Goal: Communication & Community: Answer question/provide support

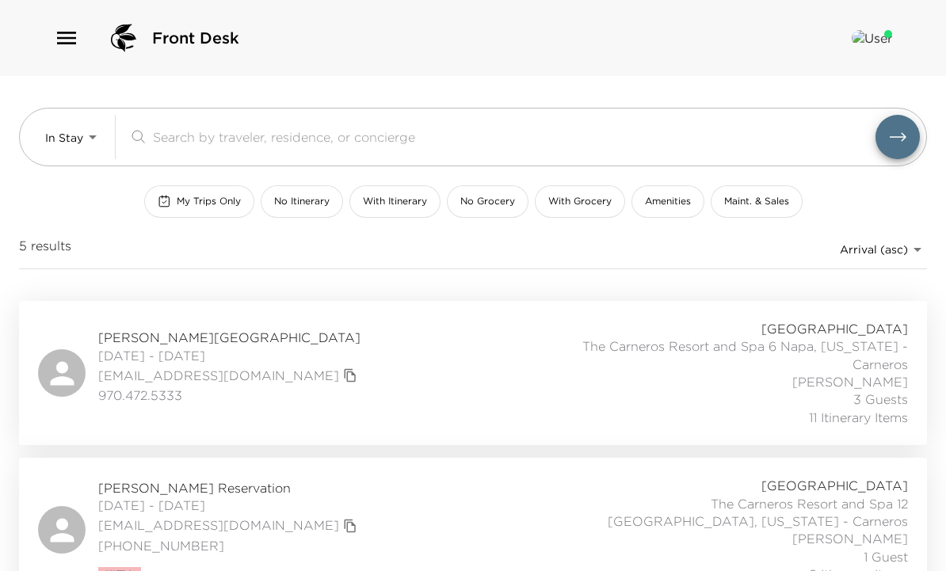
scroll to position [534, 0]
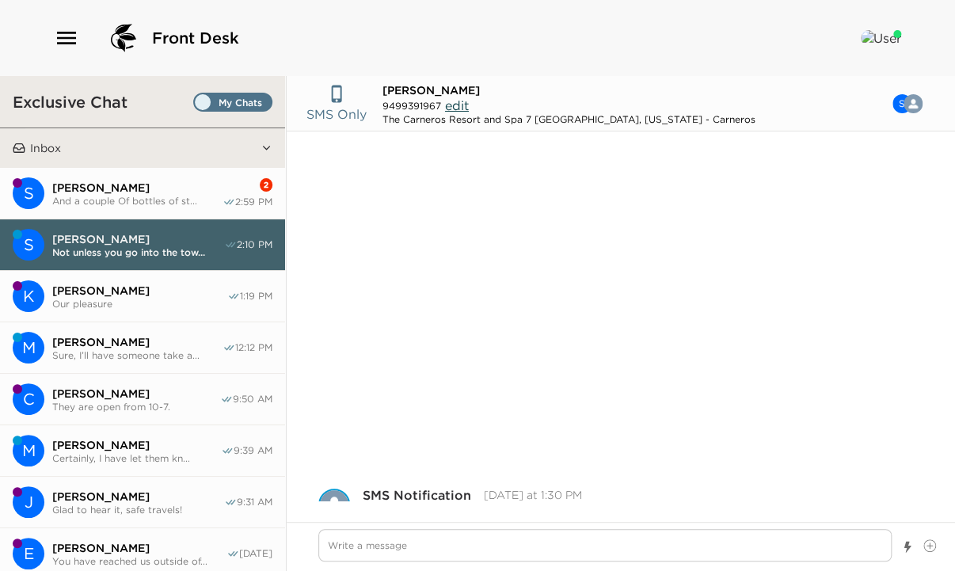
scroll to position [399, 0]
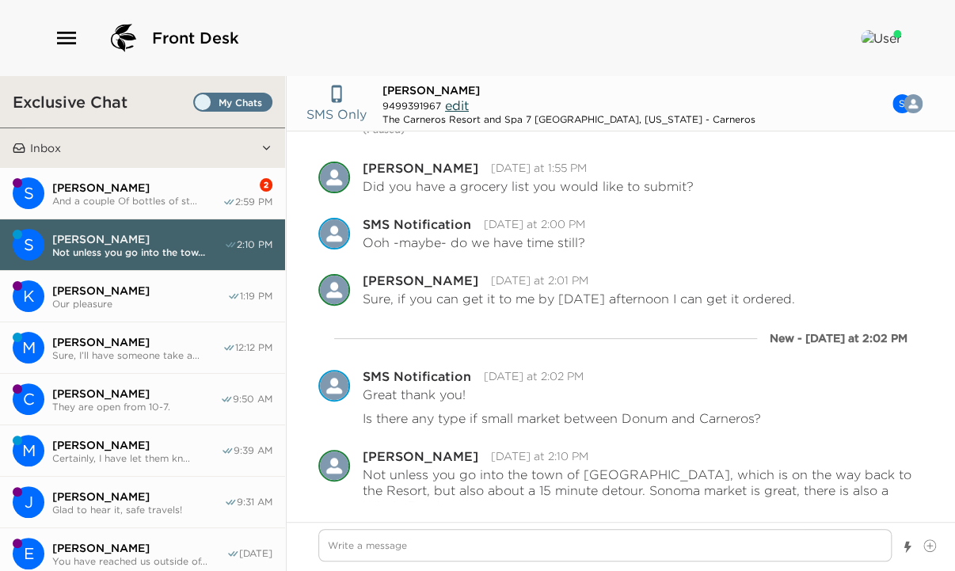
click at [146, 187] on span "Sylvia Owens" at bounding box center [137, 188] width 170 height 14
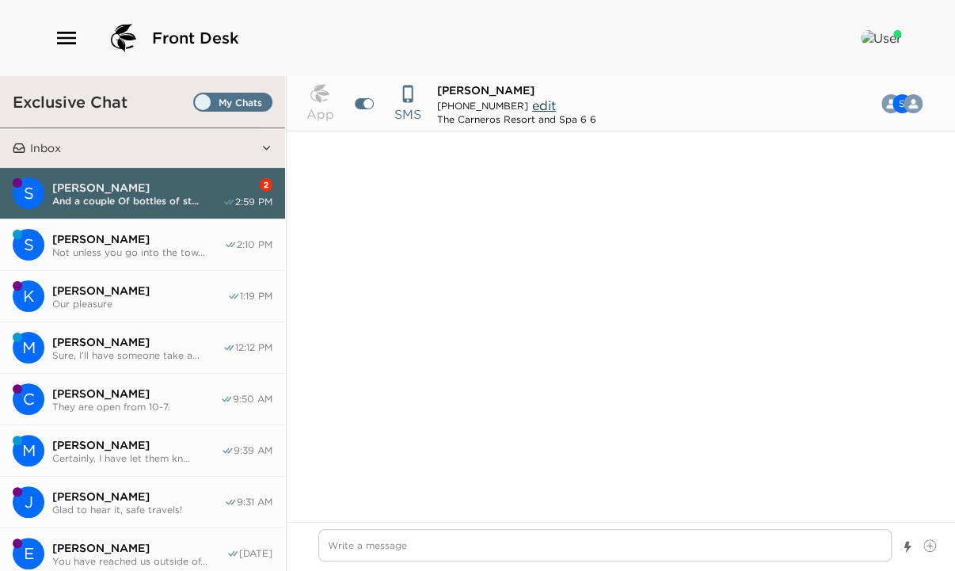
scroll to position [1796, 0]
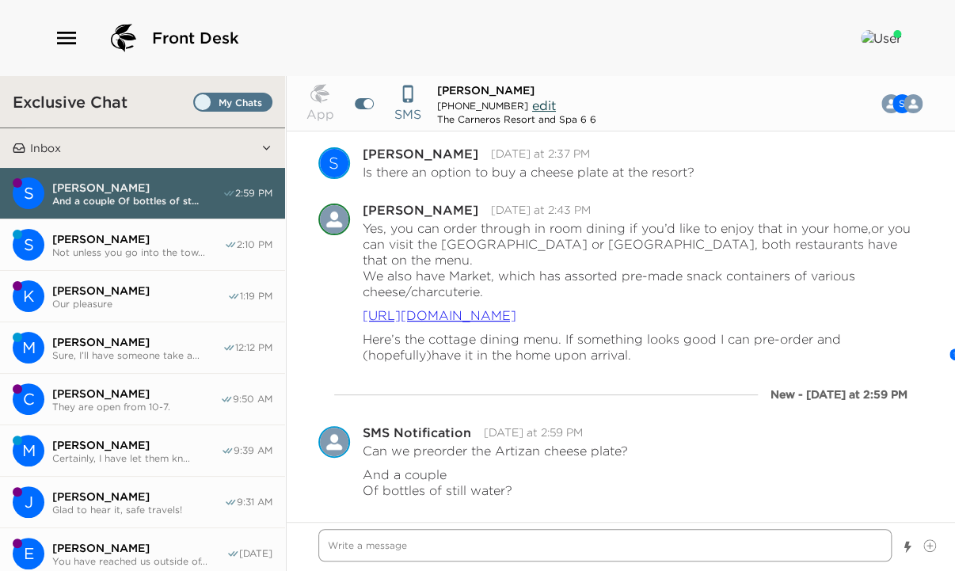
click at [360, 542] on textarea "Write a message" at bounding box center [604, 545] width 573 height 32
type textarea "x"
type textarea "t"
type textarea "x"
type textarea "th"
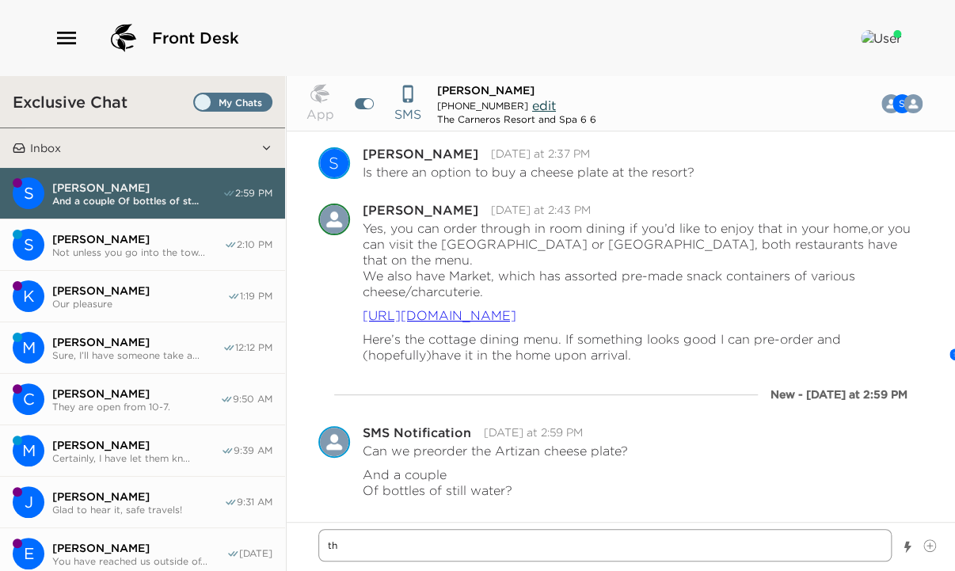
type textarea "x"
type textarea "t"
type textarea "x"
type textarea "T"
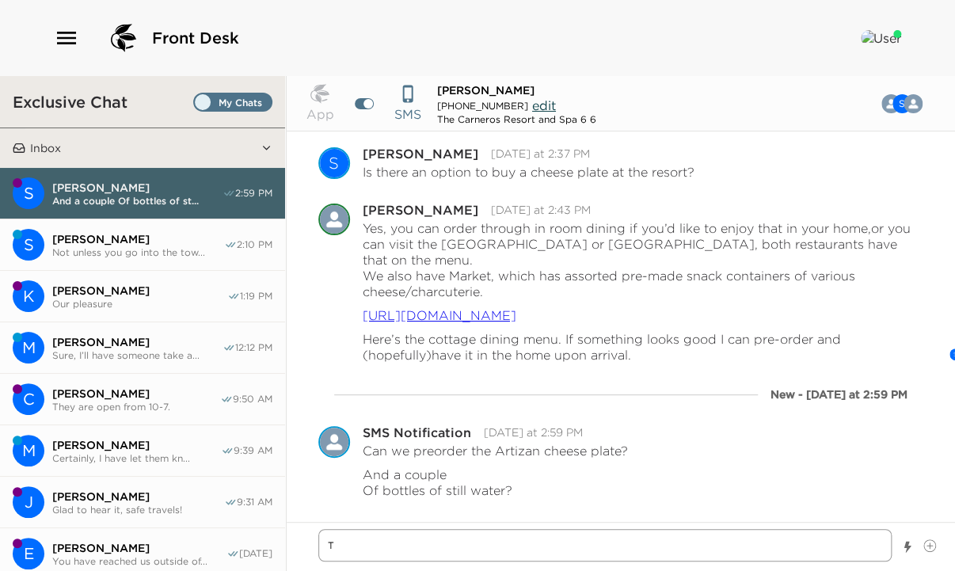
type textarea "x"
type textarea "Th"
type textarea "x"
type textarea "The"
type textarea "x"
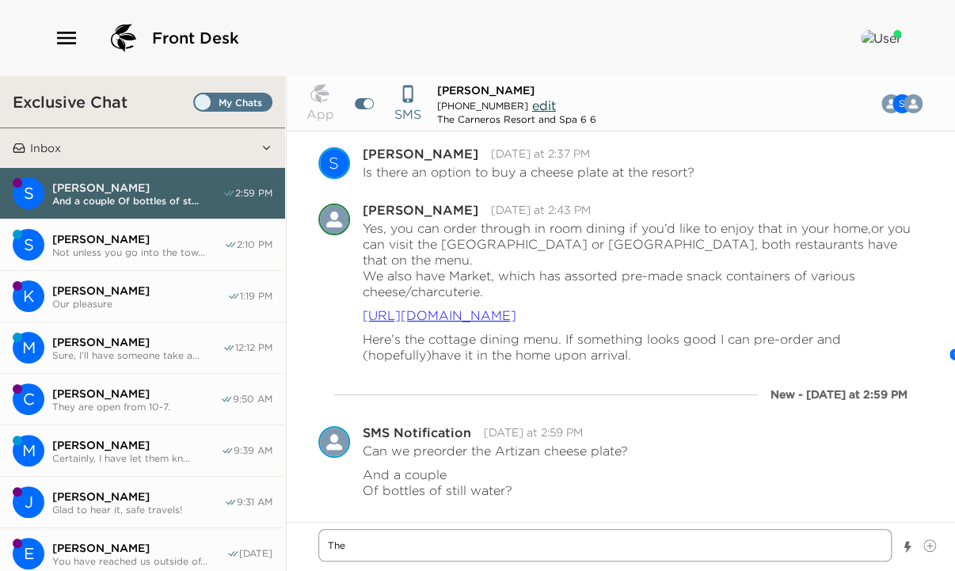
type textarea "The"
type textarea "x"
type textarea "The f"
type textarea "x"
type textarea "The fr"
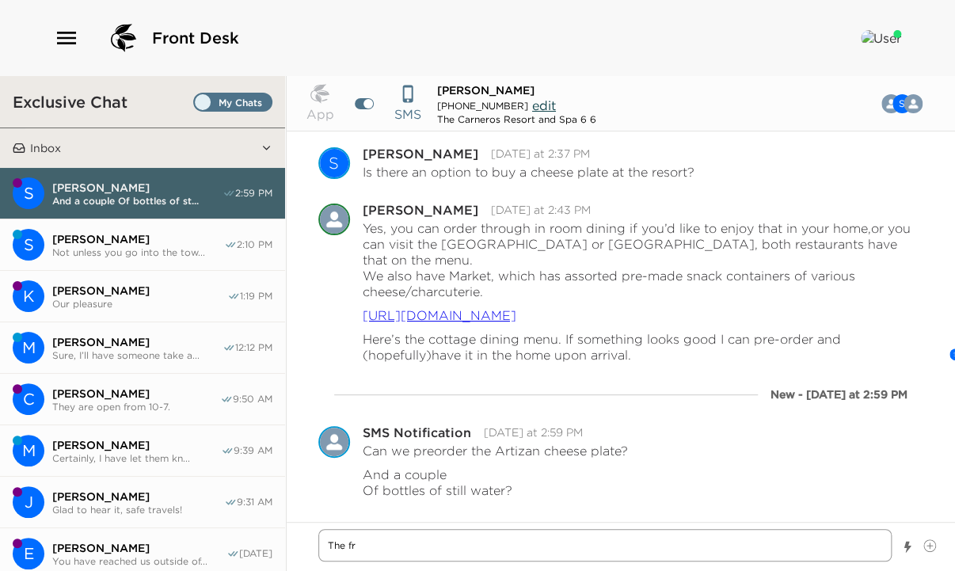
type textarea "x"
type textarea "The fri"
type textarea "x"
type textarea "The frid"
type textarea "x"
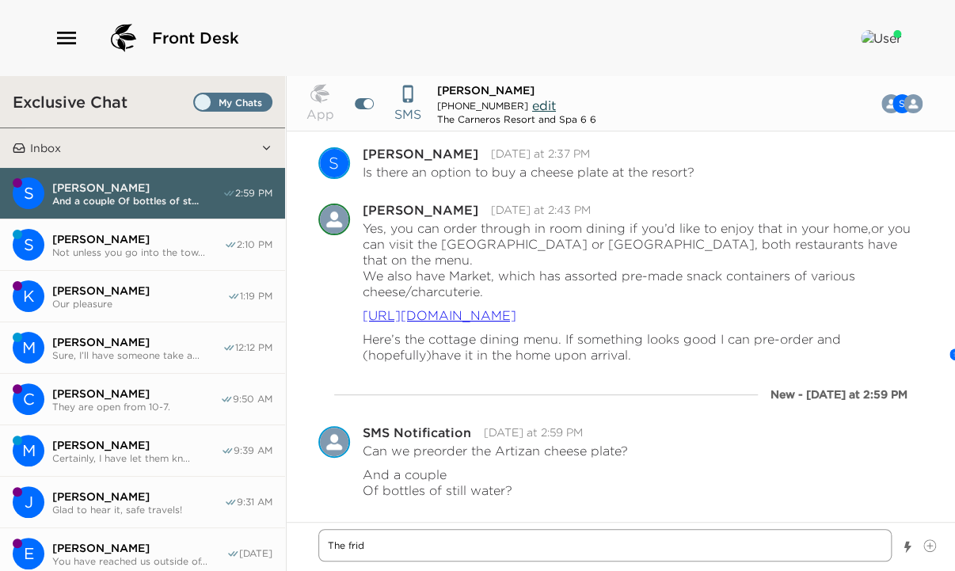
type textarea "The fridg"
type textarea "x"
type textarea "The fridge"
type textarea "x"
type textarea "The fridge"
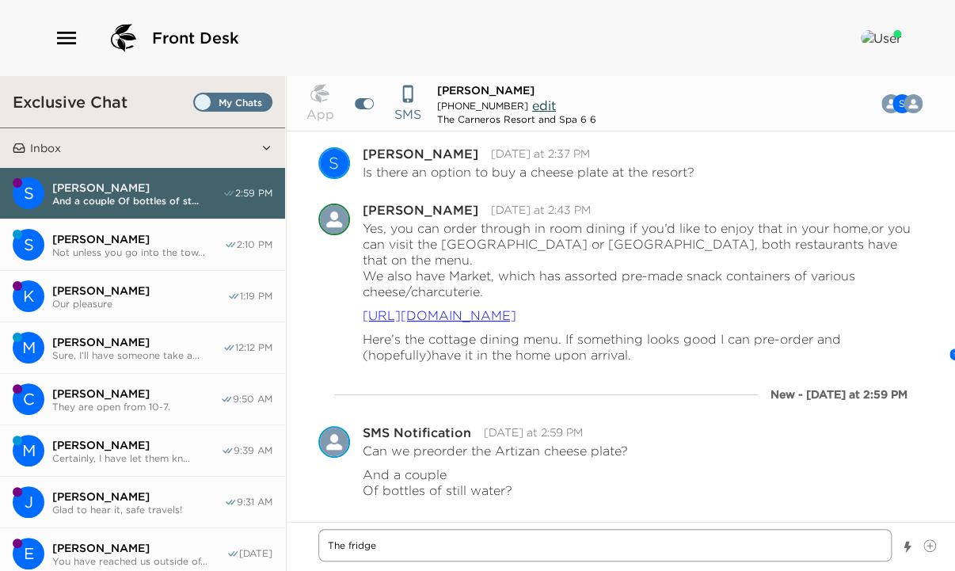
type textarea "x"
type textarea "The fridge i"
type textarea "x"
type textarea "The fridge is"
type textarea "x"
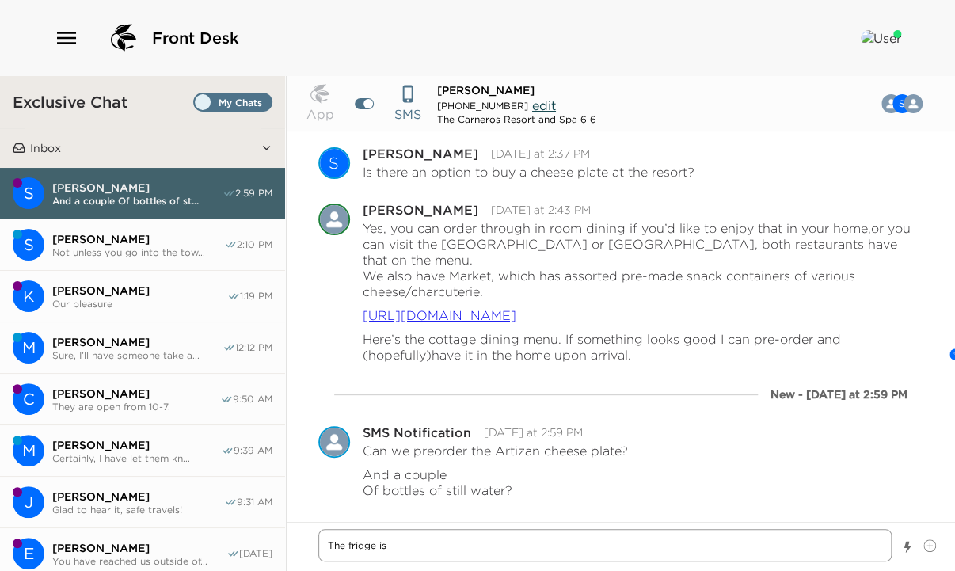
type textarea "The fridge is"
drag, startPoint x: 397, startPoint y: 547, endPoint x: 295, endPoint y: 553, distance: 101.6
click at [295, 553] on div "The fridge is" at bounding box center [621, 546] width 669 height 49
type textarea "x"
type textarea "The fridge is"
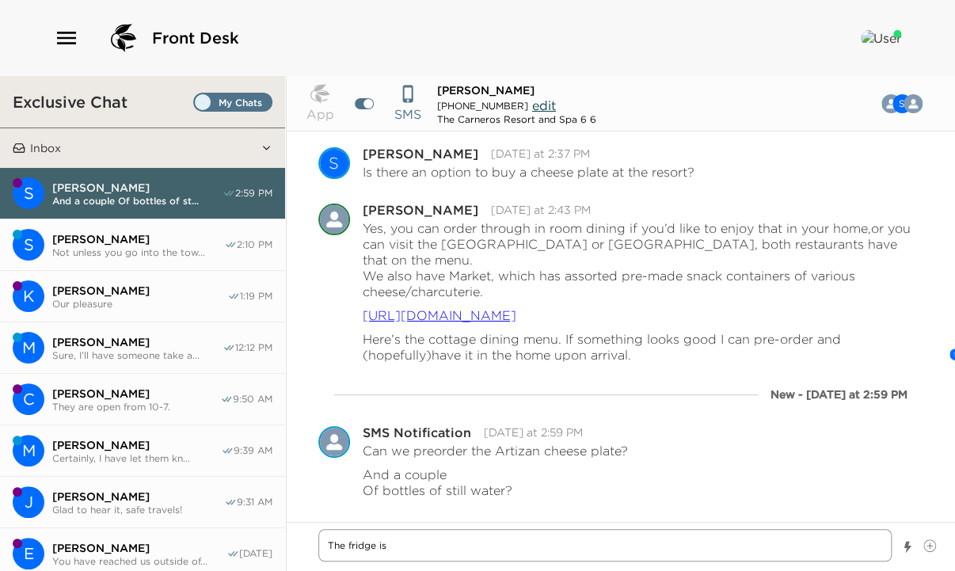
type textarea "x"
type textarea "D"
type textarea "x"
type textarea "DO"
type textarea "x"
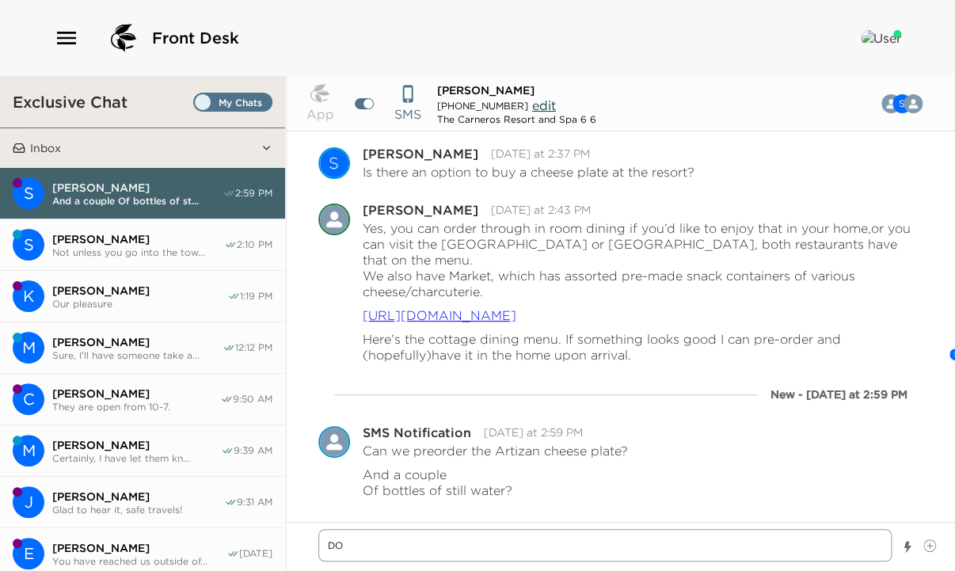
type textarea "DOn"
type textarea "x"
type textarea "DOne"
type textarea "x"
type textarea "DOn"
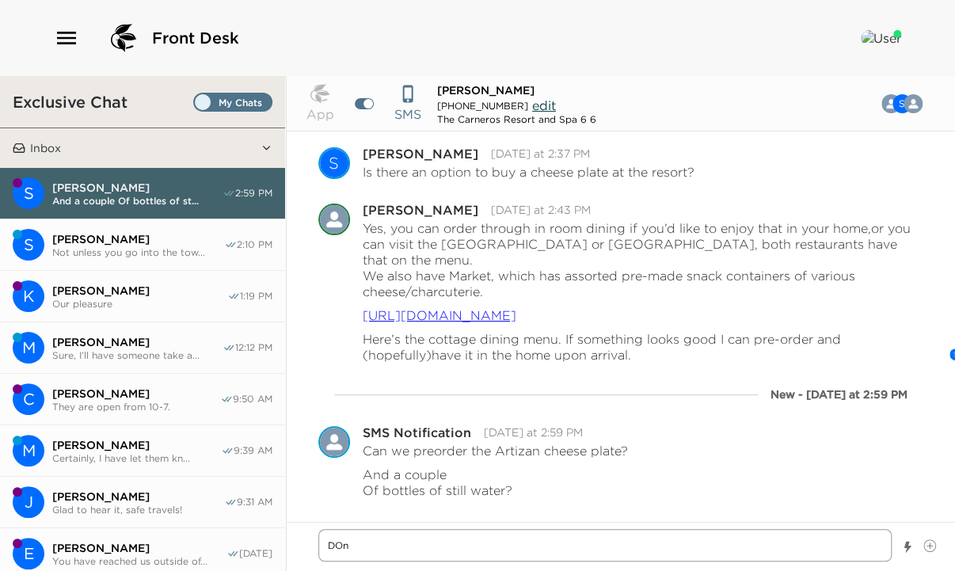
type textarea "x"
type textarea "DO"
type textarea "x"
type textarea "D"
type textarea "x"
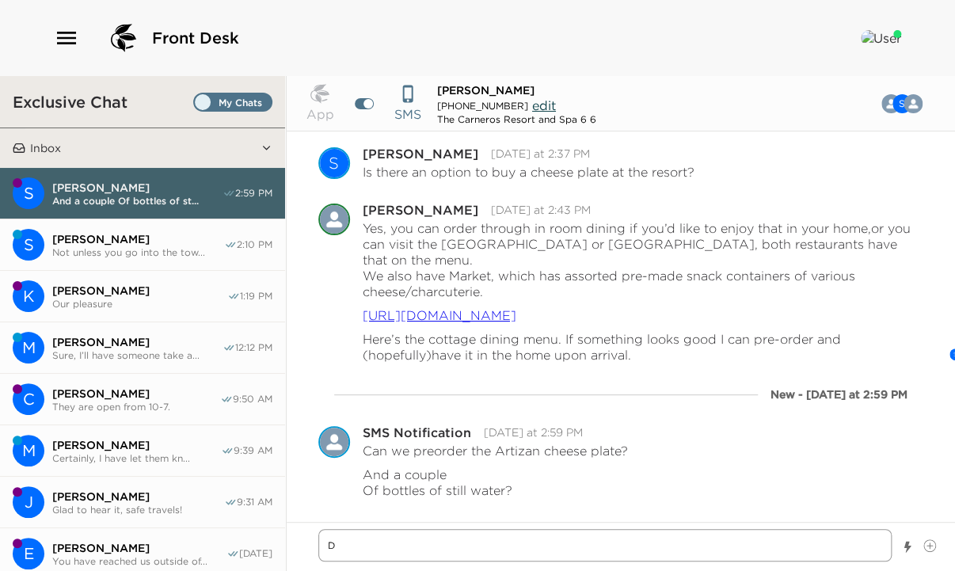
type textarea "Do"
type textarea "x"
type textarea "Don"
type textarea "x"
type textarea "Done"
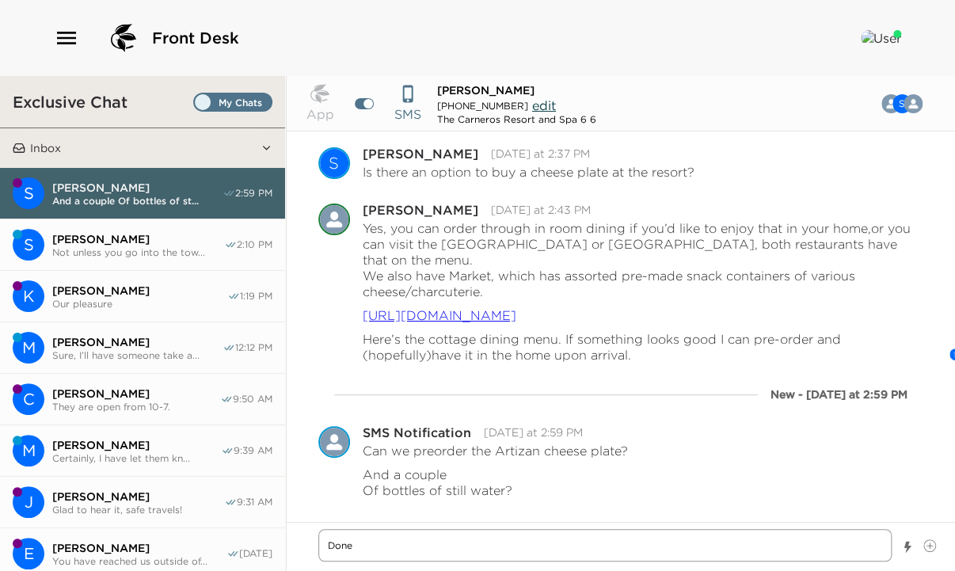
type textarea "x"
type textarea "Done,"
type textarea "x"
type textarea "Done,"
type textarea "x"
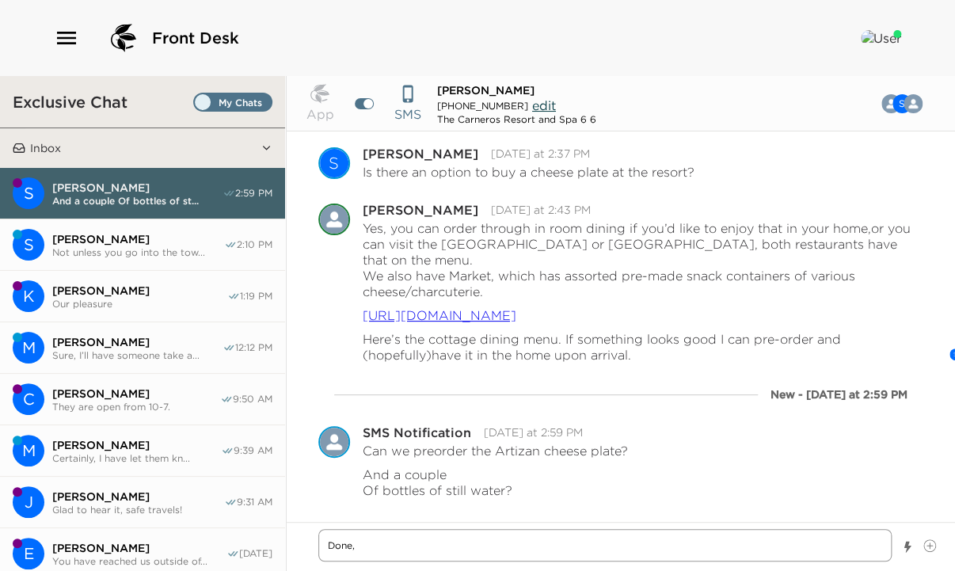
type textarea "Done, I"
type textarea "x"
type textarea "Done,"
type textarea "x"
type textarea "Done,"
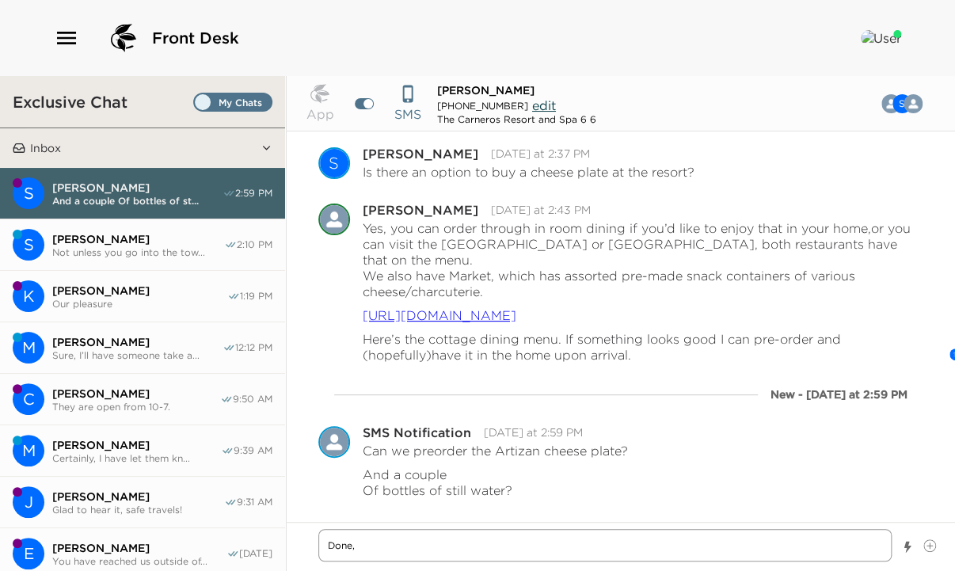
type textarea "x"
type textarea "Done,"
type textarea "x"
type textarea "Done, a"
type textarea "x"
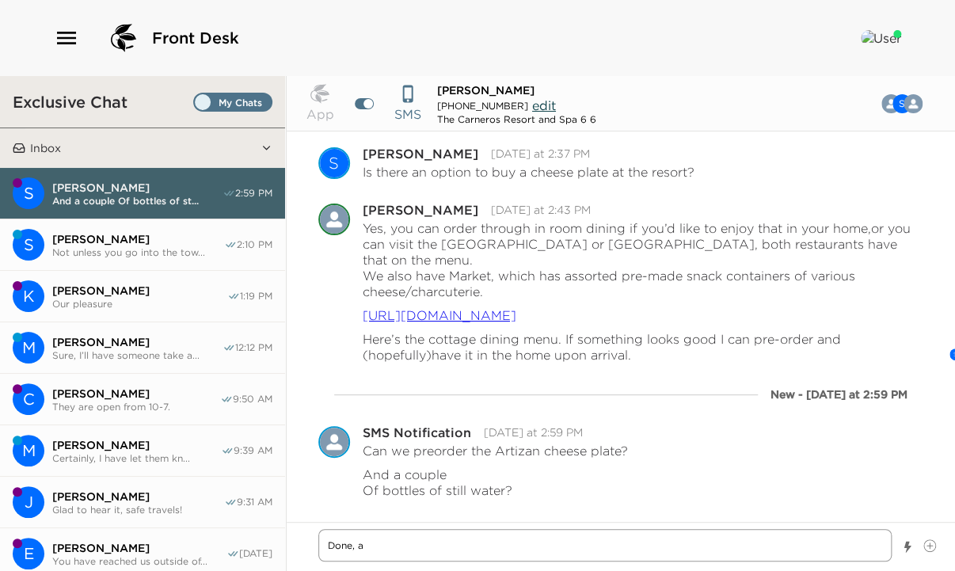
type textarea "Done, al"
type textarea "x"
type textarea "Done, als"
type textarea "x"
type textarea "Done, also"
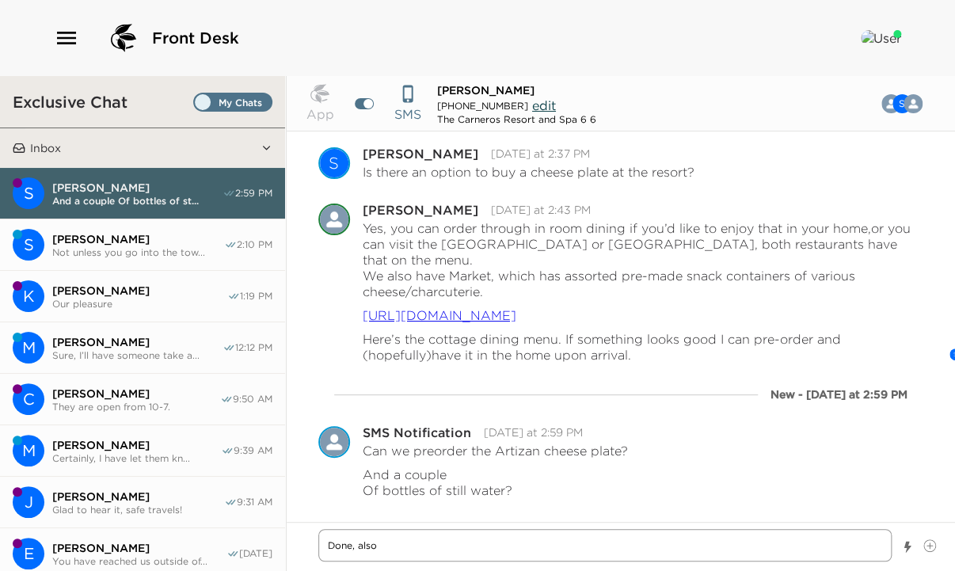
type textarea "x"
type textarea "Done, also"
type textarea "x"
type textarea "Done, also y"
type textarea "x"
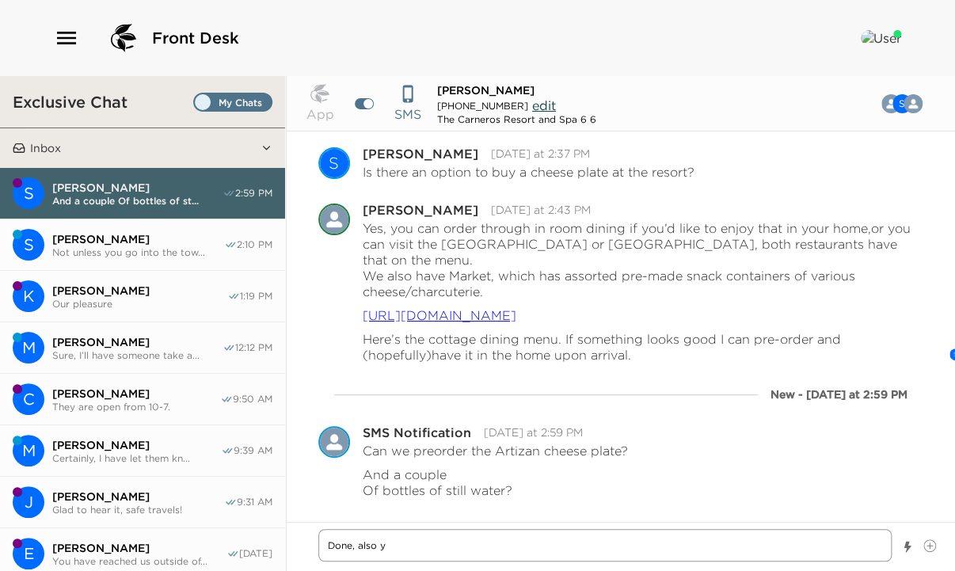
type textarea "Done, also yo"
type textarea "x"
type textarea "Done, also you"
type textarea "x"
type textarea "Done, also your"
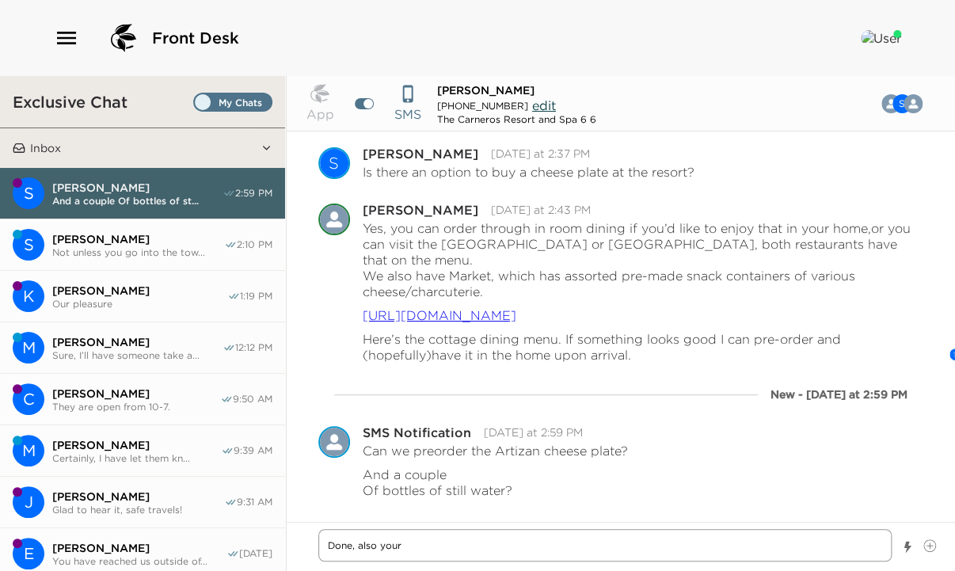
type textarea "x"
type textarea "Done, also your"
type textarea "x"
type textarea "Done, also your h"
type textarea "x"
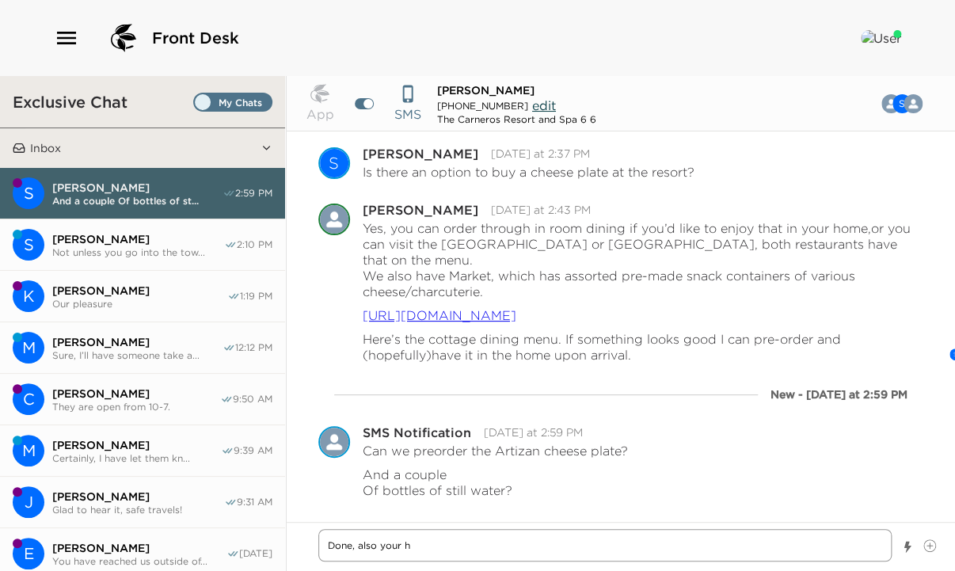
type textarea "Done, also your ho"
type textarea "x"
type textarea "Done, also your hom"
type textarea "x"
type textarea "Done, also your home"
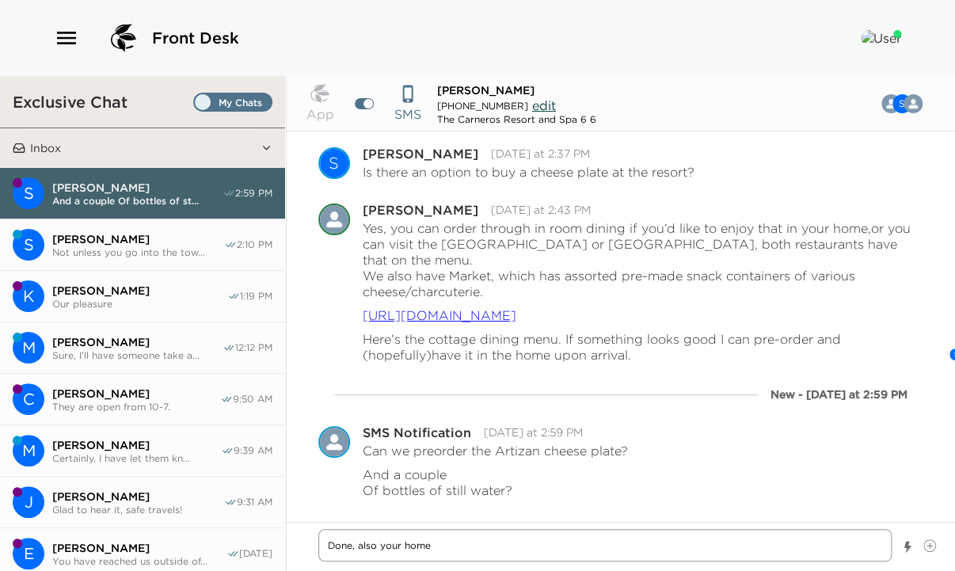
type textarea "x"
type textarea "Done, also your home"
type textarea "x"
type textarea "Done, also your home i"
type textarea "x"
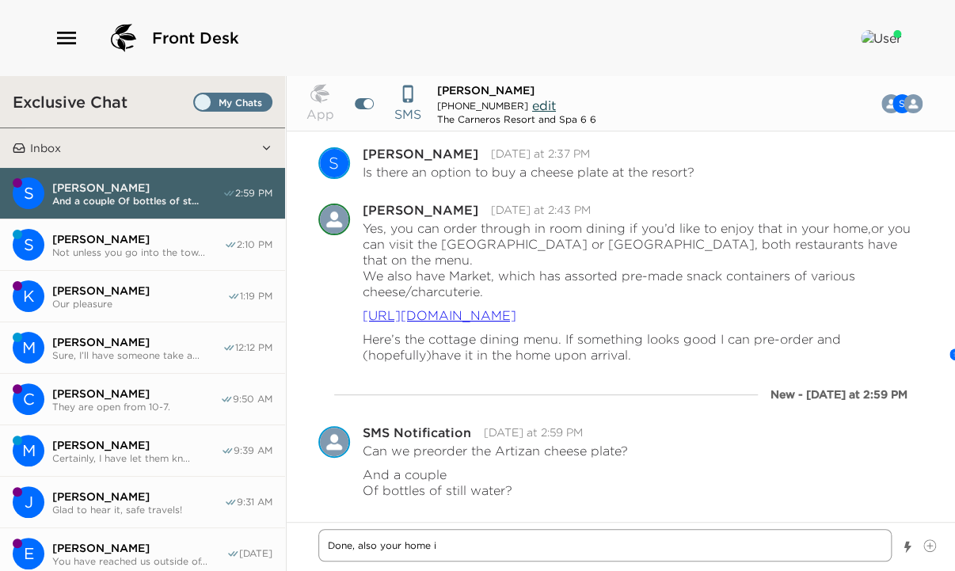
type textarea "Done, also your home is"
type textarea "x"
type textarea "Done, also your home is"
type textarea "x"
type textarea "Done, also your home is re"
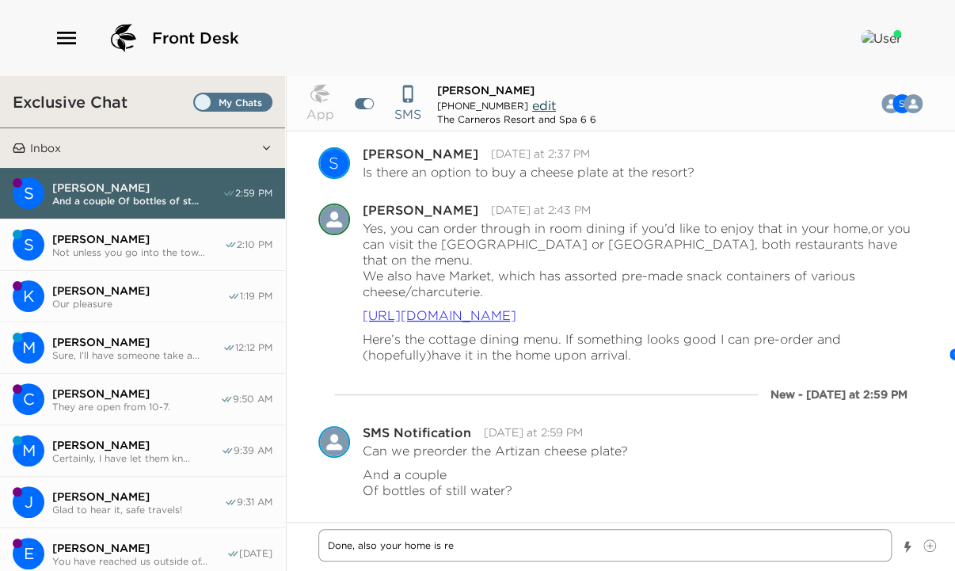
type textarea "x"
type textarea "Done, also your home is rea"
type textarea "x"
type textarea "Done, also your home is read"
type textarea "x"
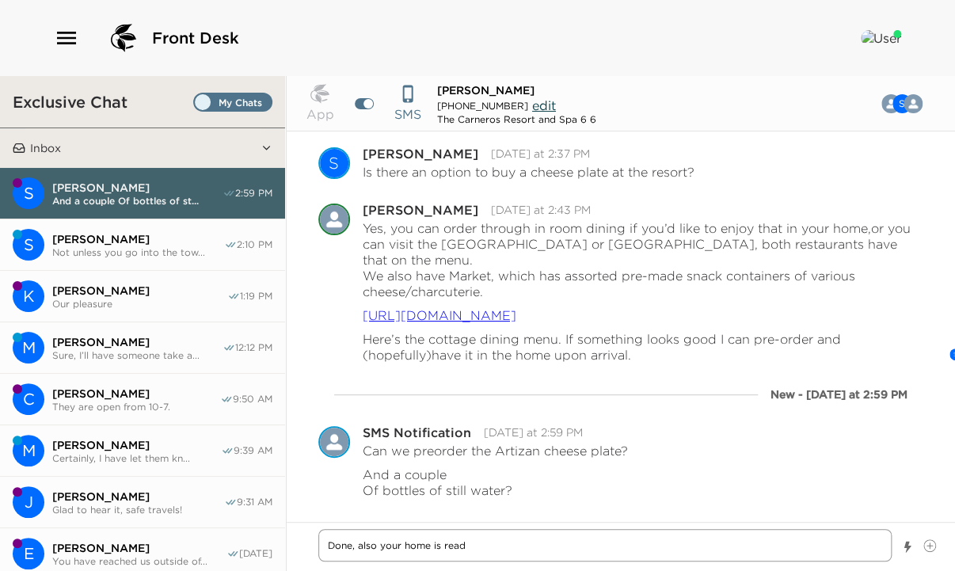
type textarea "Done, also your home is ready"
type textarea "x"
type textarea "Done, also your home is ready"
type textarea "x"
type textarea "Done, also your home is ready f"
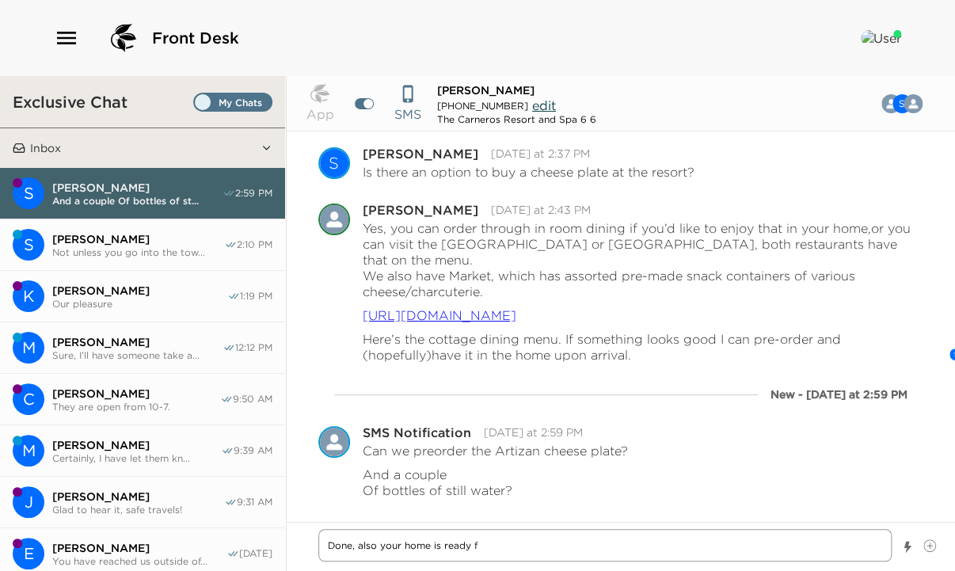
type textarea "x"
type textarea "Done, also your home is ready fo"
type textarea "x"
type textarea "Done, also your home is ready for"
type textarea "x"
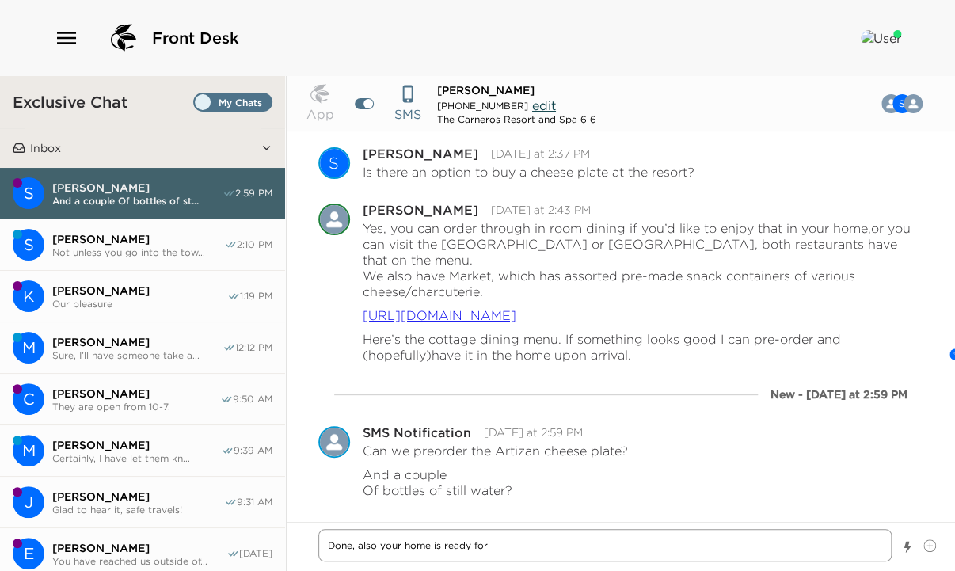
type textarea "Done, also your home is ready for"
type textarea "x"
type textarea "Done, also your home is ready for c"
type textarea "x"
type textarea "Done, also your home is ready for ce"
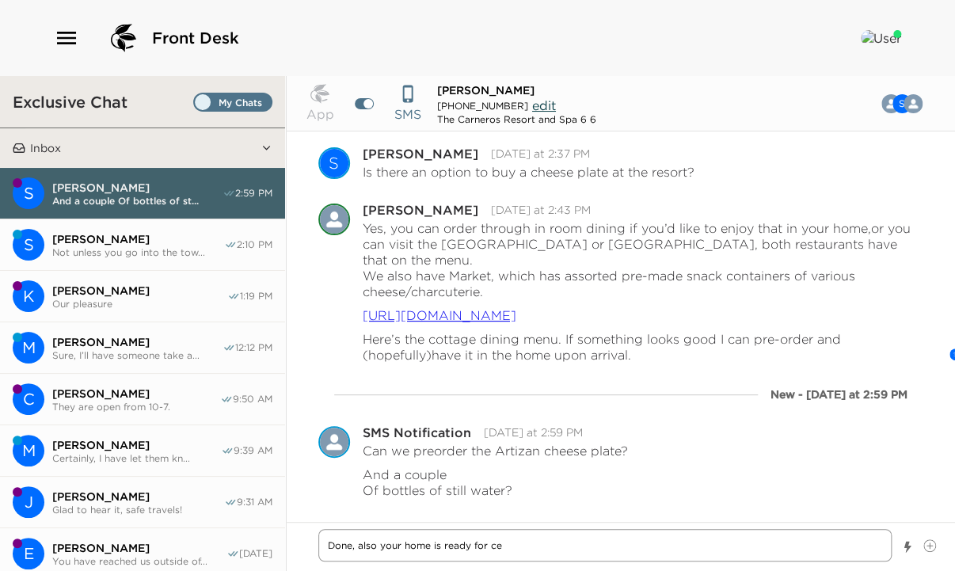
type textarea "x"
type textarea "Done, also your home is ready for cec"
type textarea "x"
type textarea "Done, also your home is ready for ce"
type textarea "x"
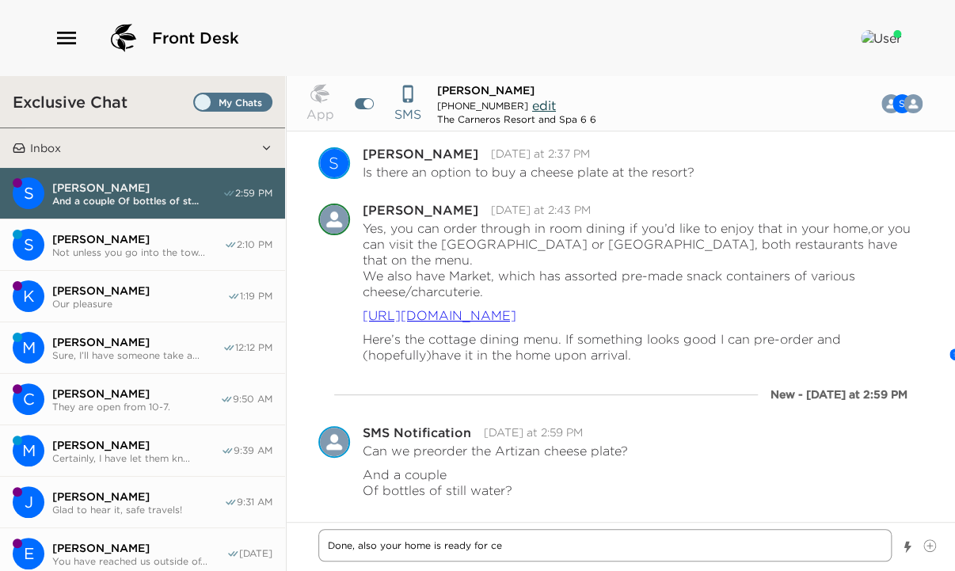
type textarea "Done, also your home is ready for c"
type textarea "x"
type textarea "Done, also your home is ready for"
type textarea "x"
type textarea "Done, also your home is ready for"
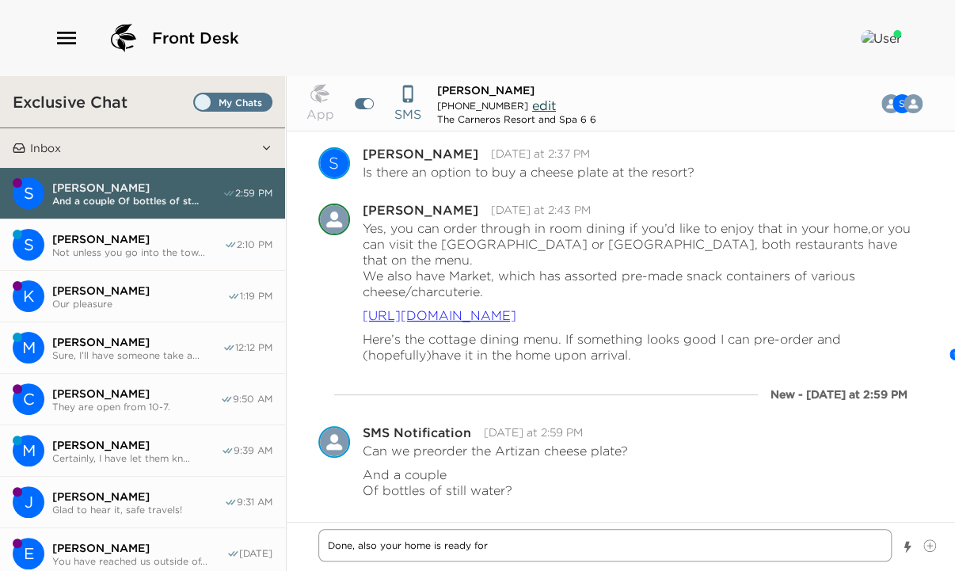
type textarea "x"
type textarea "Done, also your home is ready for"
type textarea "x"
type textarea "Done, also your home is ready for c"
type textarea "x"
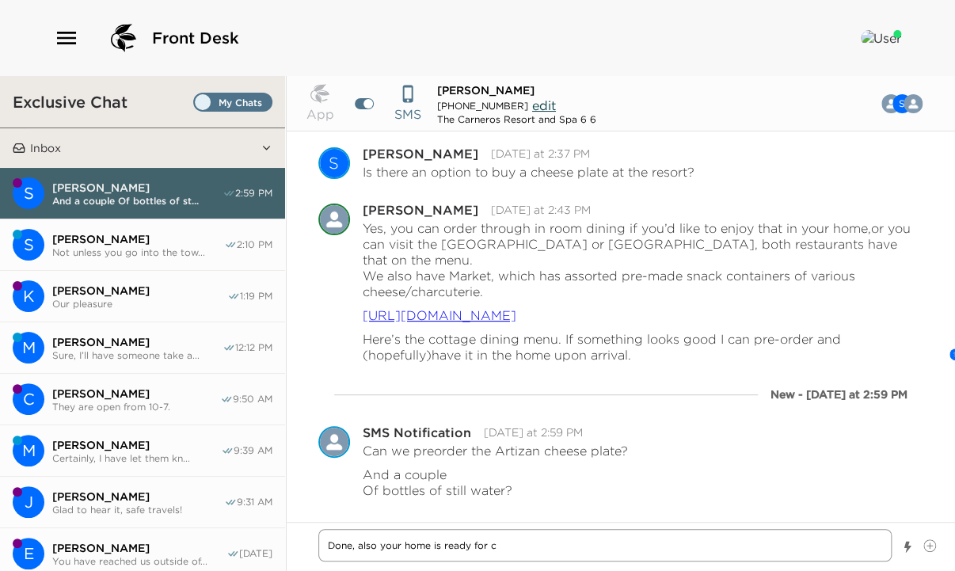
type textarea "Done, also your home is ready for ch"
type textarea "x"
type textarea "Done, also your home is ready for che"
type textarea "x"
type textarea "Done, also your home is ready for chec"
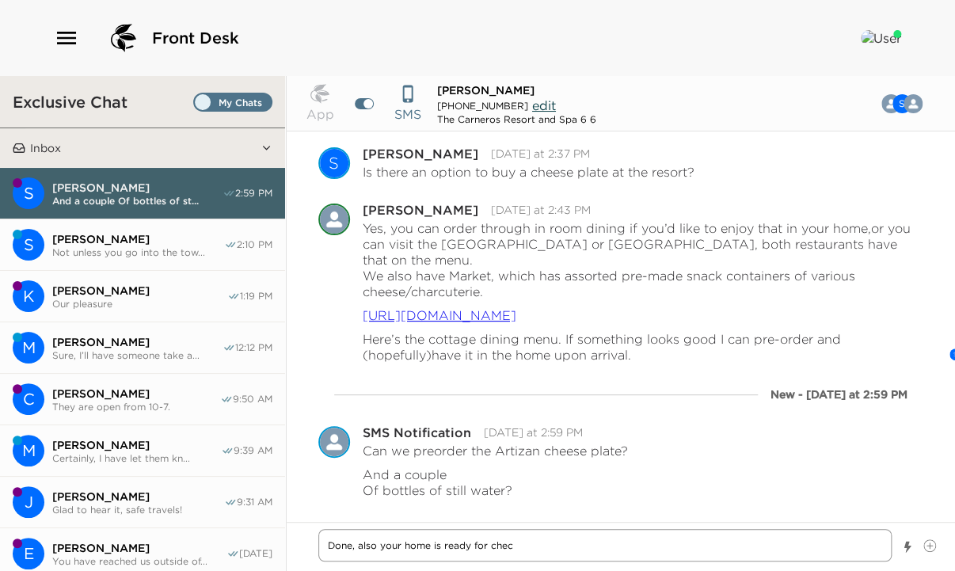
type textarea "x"
type textarea "Done, also your home is ready for check"
type textarea "x"
type textarea "Done, also your home is ready for check-"
type textarea "x"
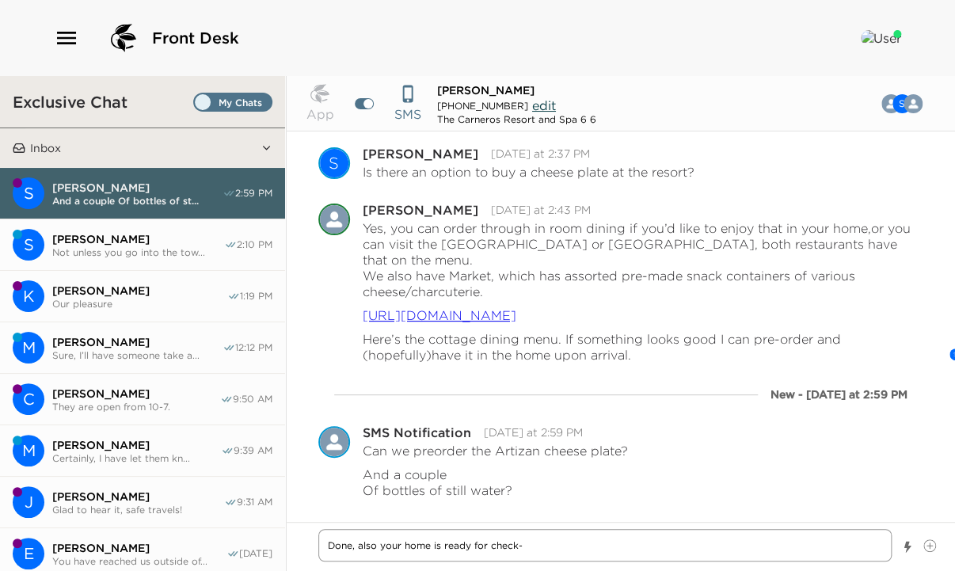
type textarea "Done, also your home is ready for check-i"
type textarea "x"
type textarea "Done, also your home is ready for check-in"
type textarea "x"
type textarea "Done, also your home is ready for check-in"
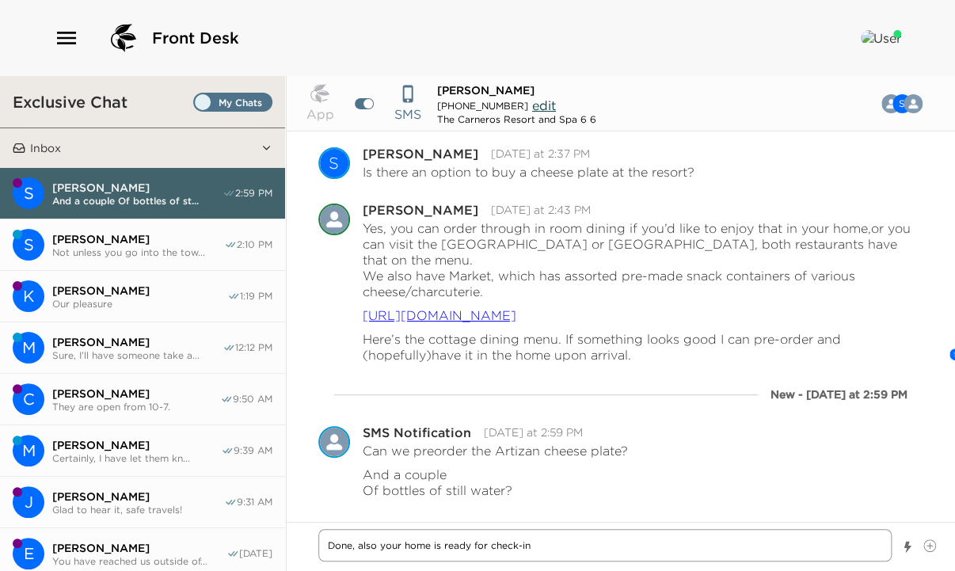
type textarea "x"
type textarea "Done, also your home is ready for check-in s"
type textarea "x"
type textarea "Done, also your home is ready for check-in so"
type textarea "x"
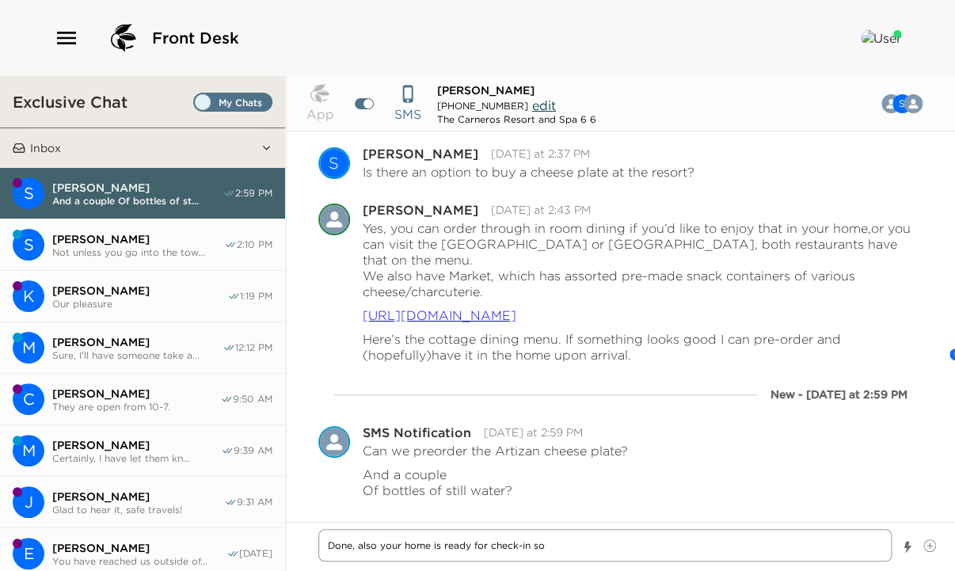
type textarea "Done, also your home is ready for check-in so"
type textarea "x"
type textarea "Done, also your home is ready for check-in so a"
type textarea "x"
type textarea "Done, also your home is ready for check-in so as"
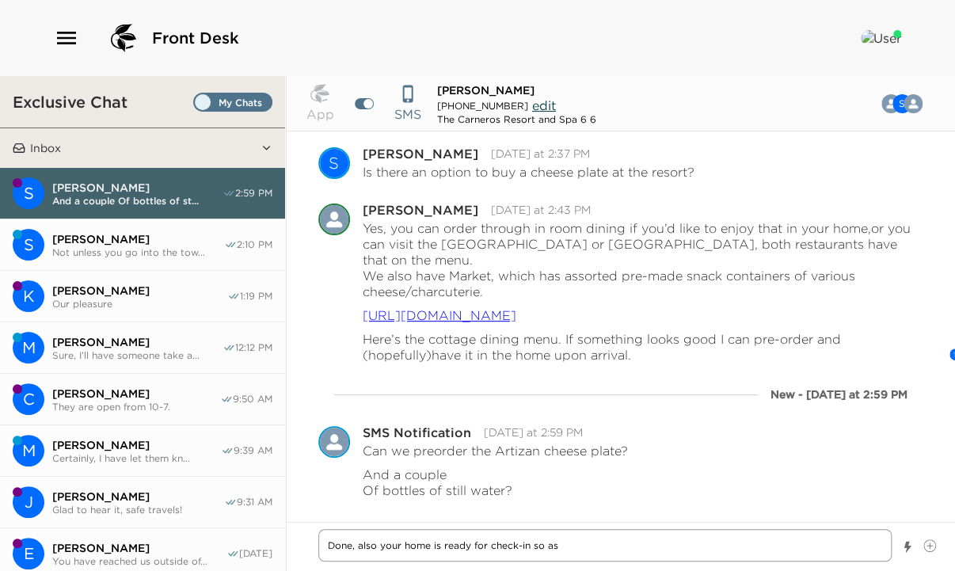
type textarea "x"
type textarea "Done, also your home is ready for check-in so as"
type textarea "x"
type textarea "Done, also your home is ready for check-in so as s"
type textarea "x"
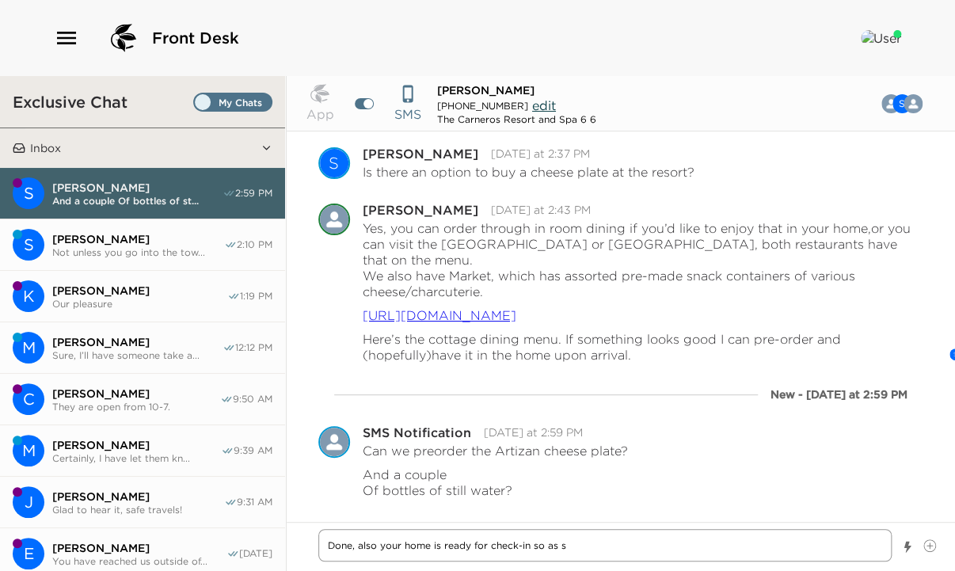
type textarea "Done, also your home is ready for check-in so as so"
type textarea "x"
type textarea "Done, also your home is ready for check-in so as soo"
type textarea "x"
type textarea "Done, also your home is ready for check-in so as soon"
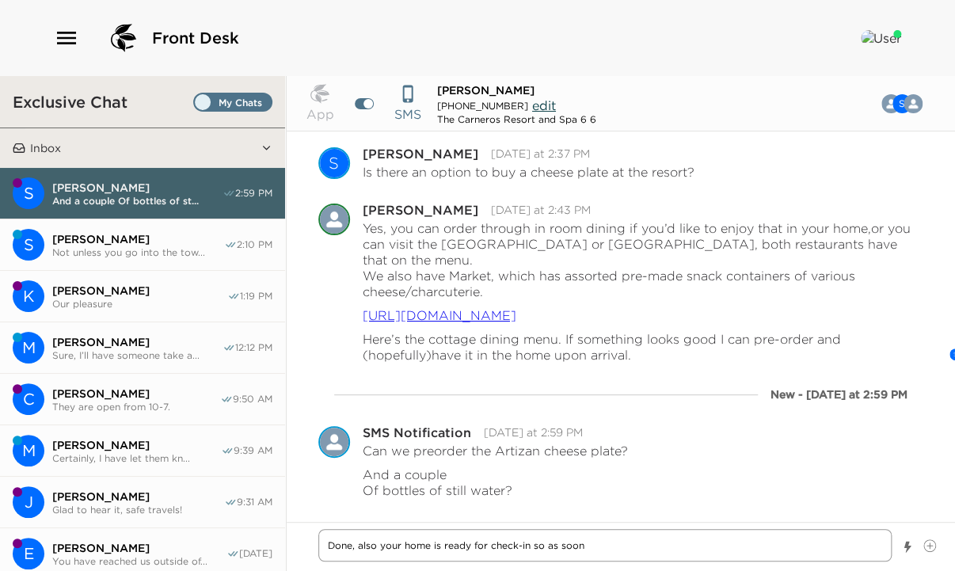
type textarea "x"
type textarea "Done, also your home is ready for check-in so as soon"
type textarea "x"
type textarea "Done, also your home is ready for check-in so as soon a"
type textarea "x"
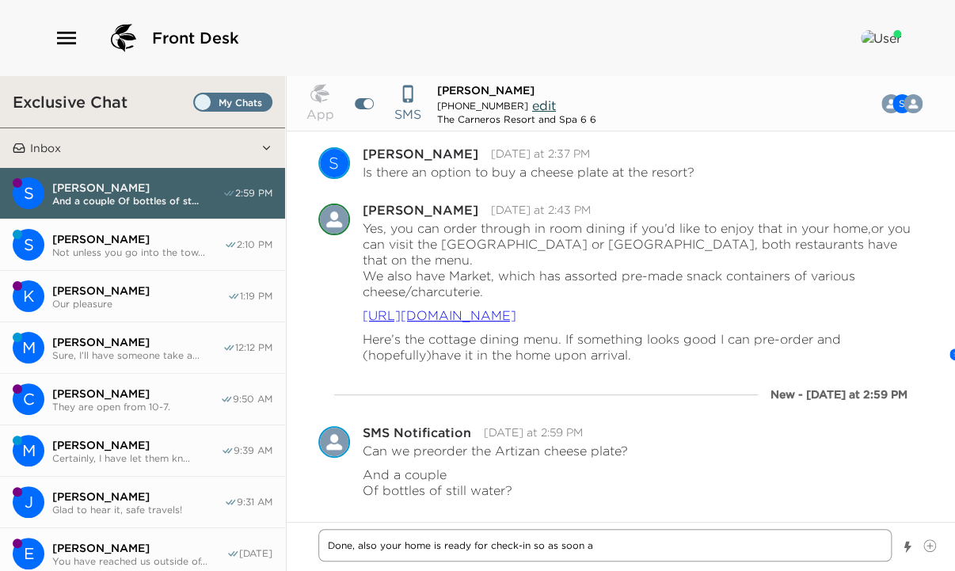
type textarea "Done, also your home is ready for check-in so as soon as"
type textarea "x"
type textarea "Done, also your home is ready for check-in so as soon as"
type textarea "x"
type textarea "Done, also your home is ready for check-in so as soon as y"
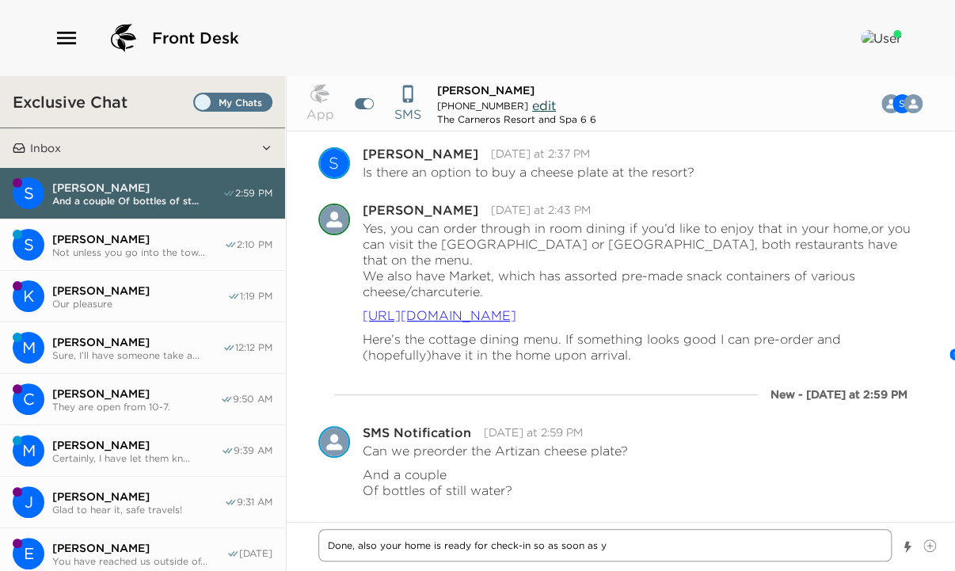
type textarea "x"
type textarea "Done, also your home is ready for check-in so as soon as yo"
type textarea "x"
type textarea "Done, also your home is ready for check-in so as soon as you"
type textarea "x"
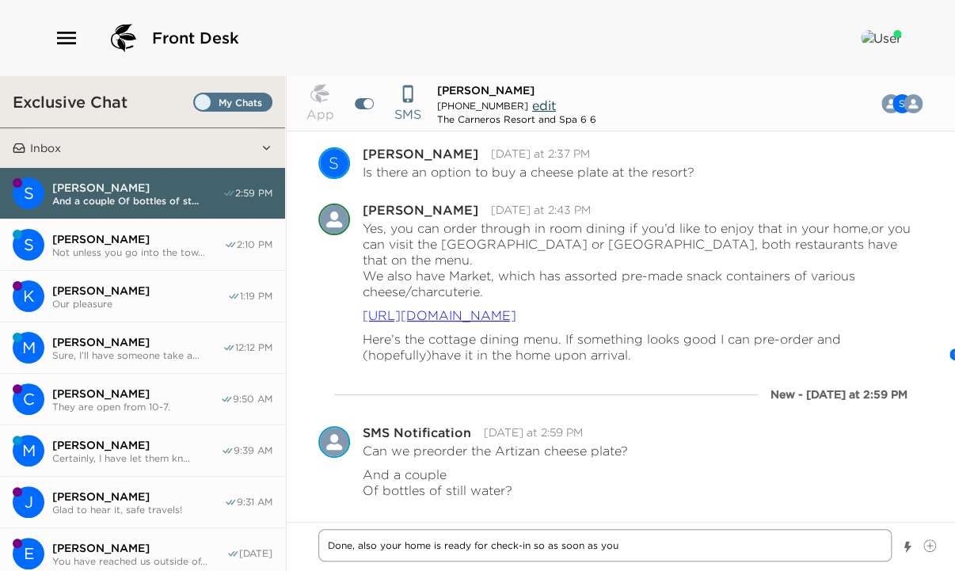
type textarea "Done, also your home is ready for check-in so as soon as you"
type textarea "x"
type textarea "Done, also your home is ready for check-in so as soon as you a"
type textarea "x"
type textarea "Done, also your home is ready for check-in so as soon as you ar"
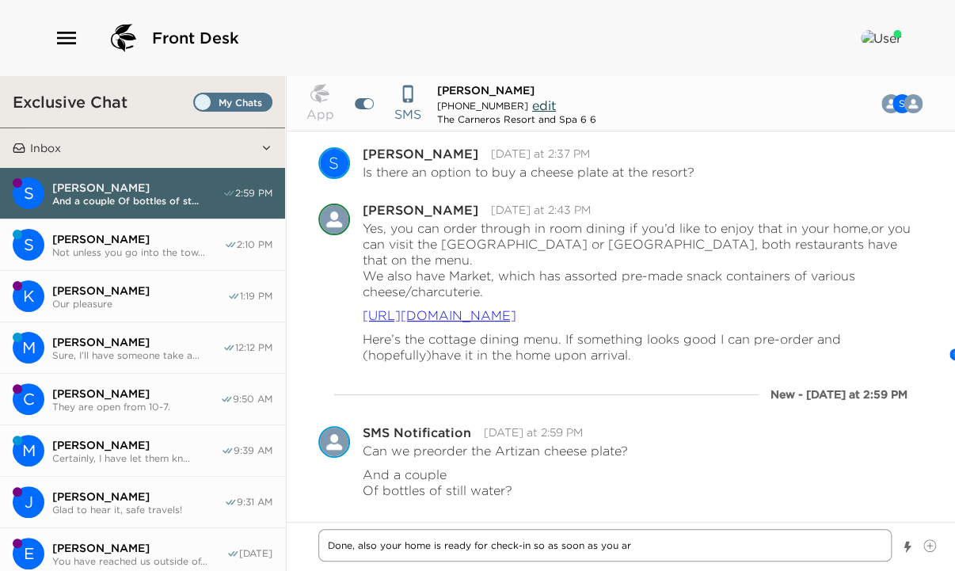
type textarea "x"
type textarea "Done, also your home is ready for check-in so as soon as you arr"
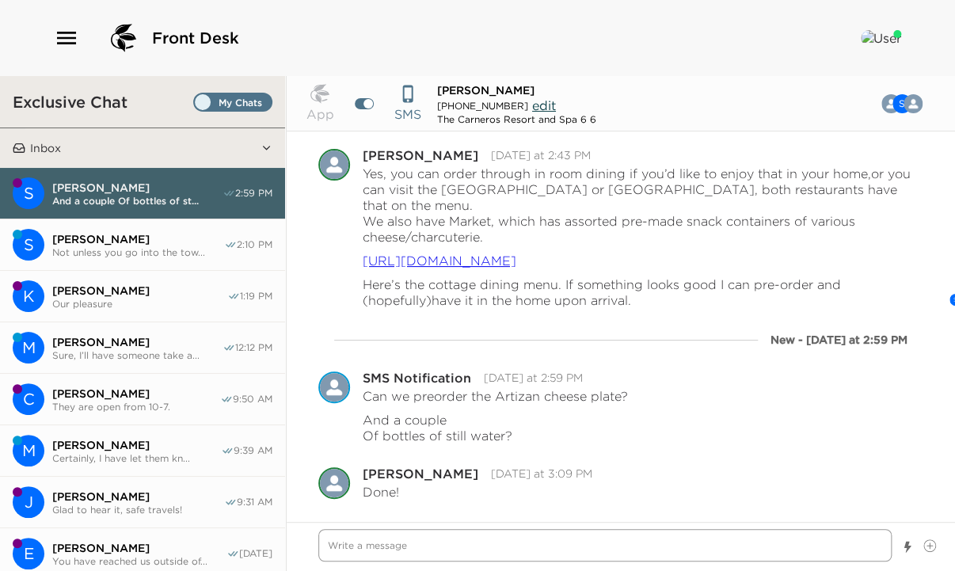
scroll to position [1853, 0]
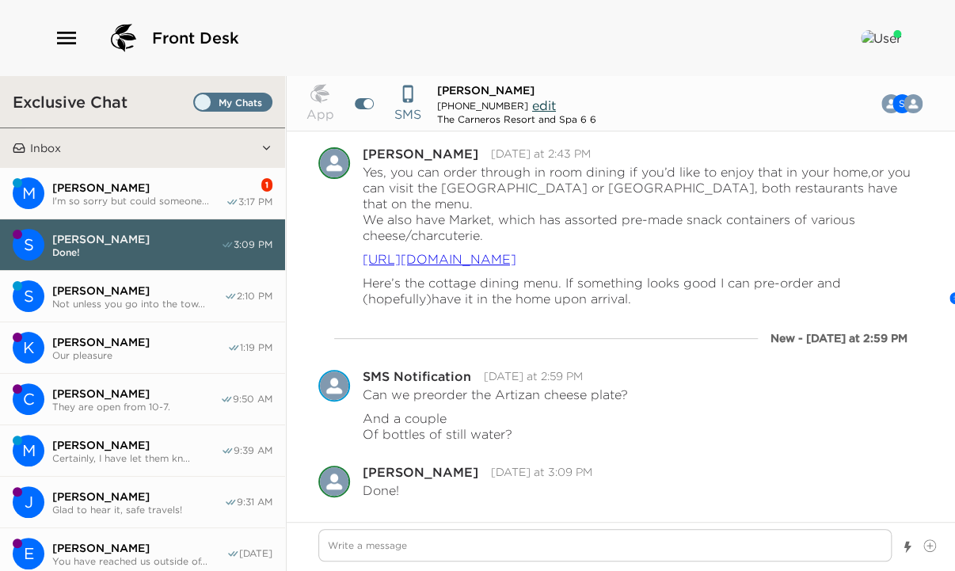
click at [117, 192] on span "Michael Hensley" at bounding box center [138, 188] width 173 height 14
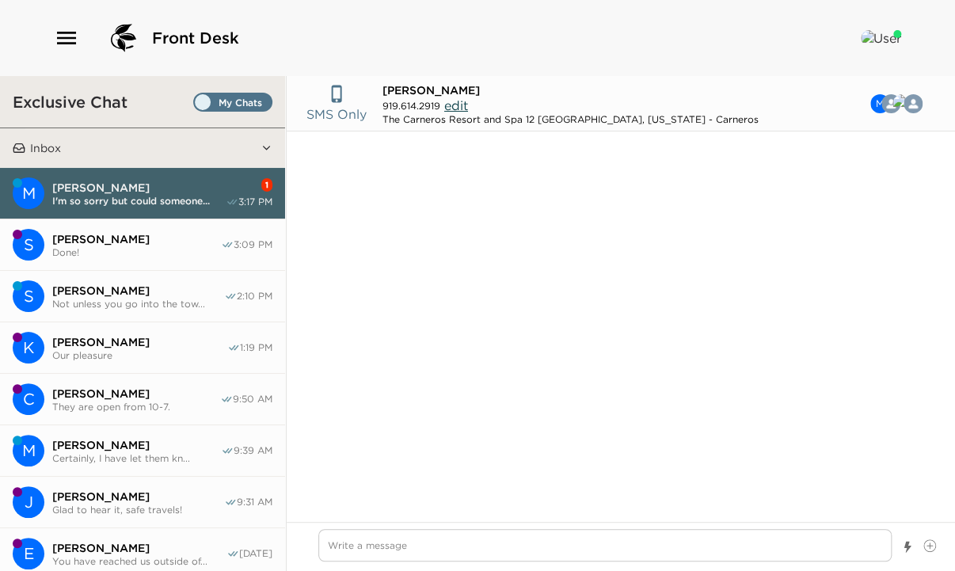
scroll to position [1629, 0]
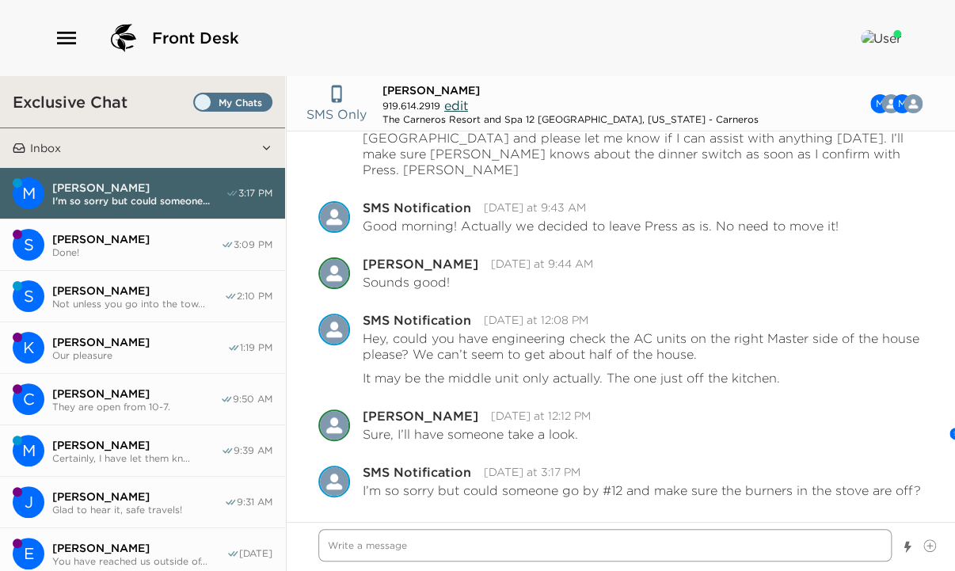
click at [439, 547] on textarea "Write a message" at bounding box center [604, 545] width 573 height 32
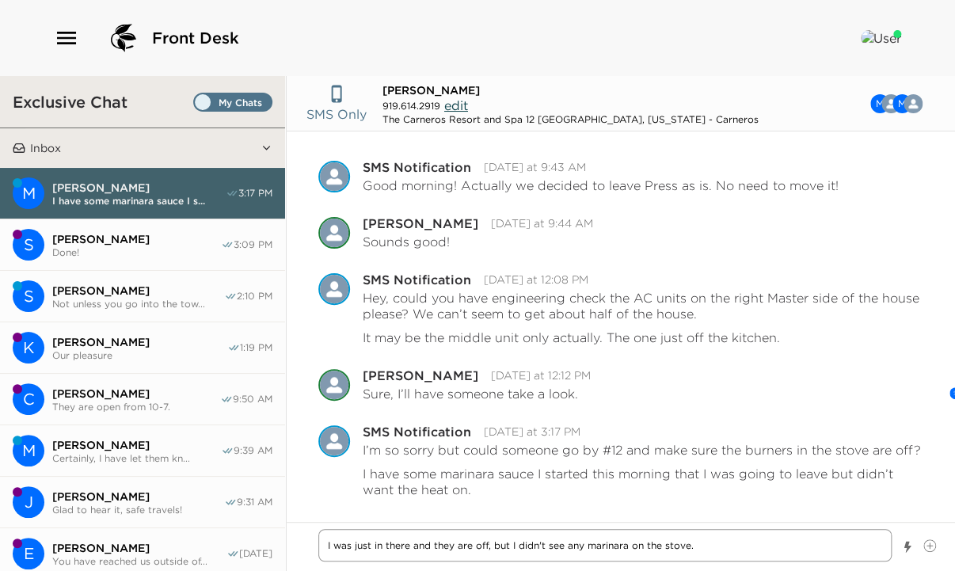
click at [409, 547] on textarea "I was just in there and they are off, but I didn't see any marinara on the stov…" at bounding box center [604, 545] width 573 height 32
click at [781, 545] on textarea "I was just in there checking the a/c and they are off, but I didn't see any mar…" at bounding box center [604, 545] width 573 height 32
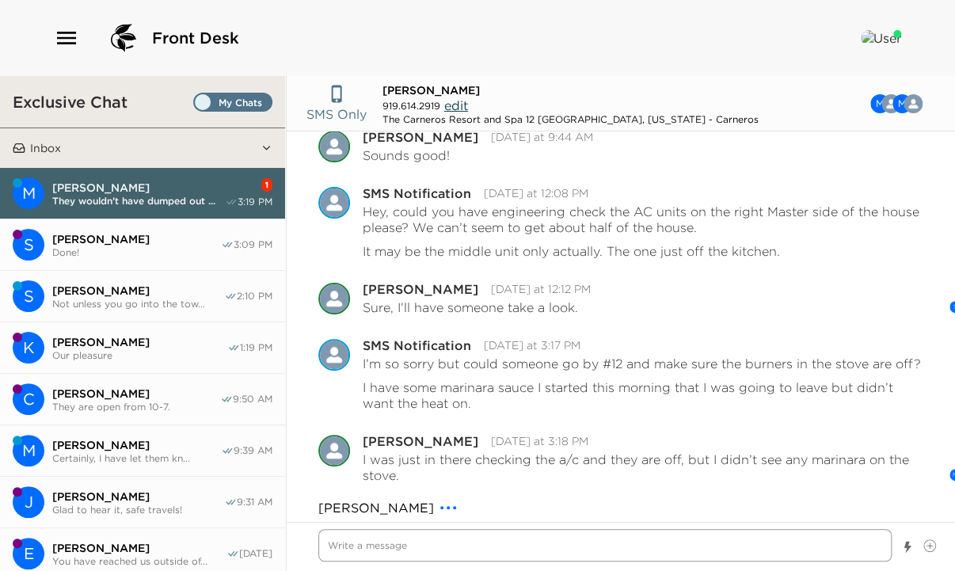
scroll to position [1796, 0]
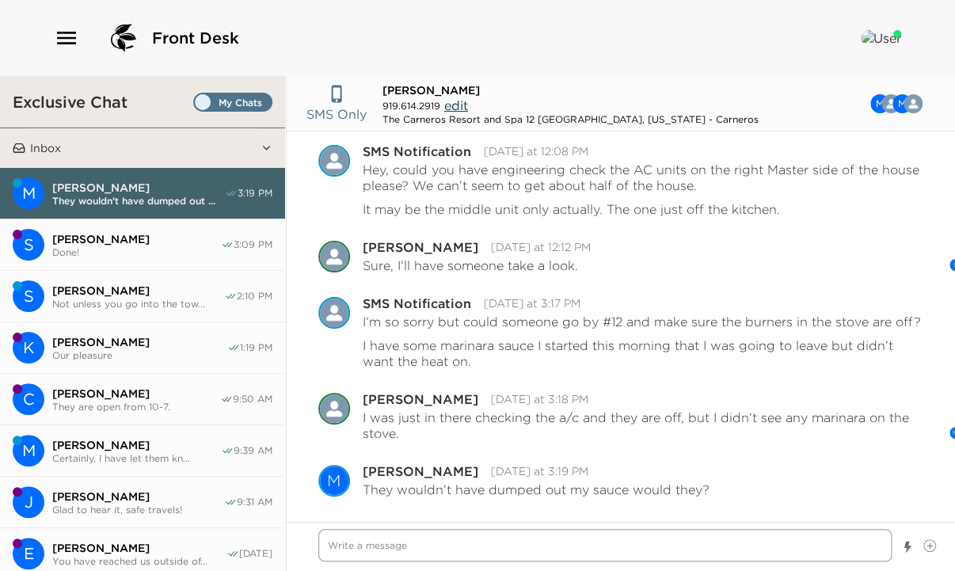
click at [361, 543] on textarea "Write a message" at bounding box center [604, 545] width 573 height 32
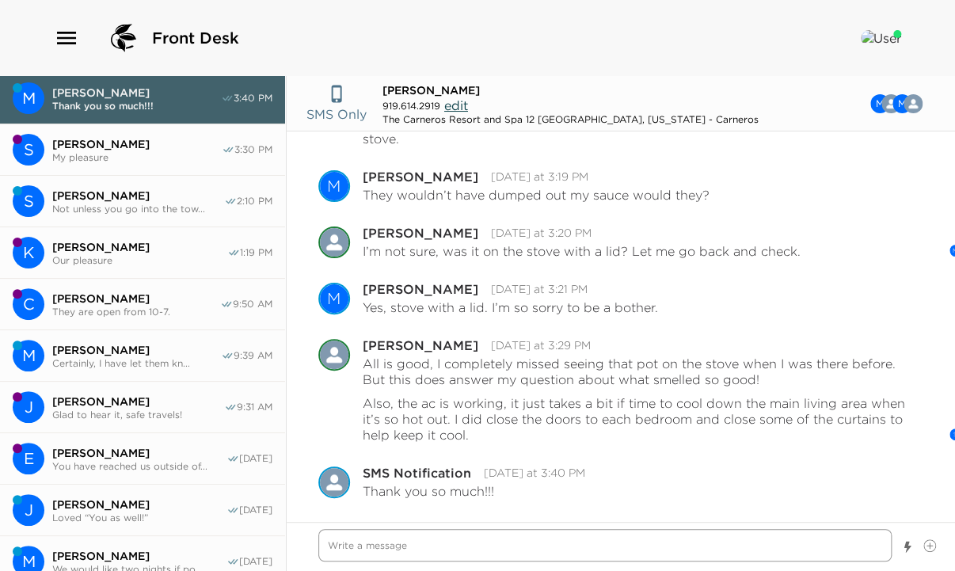
scroll to position [0, 0]
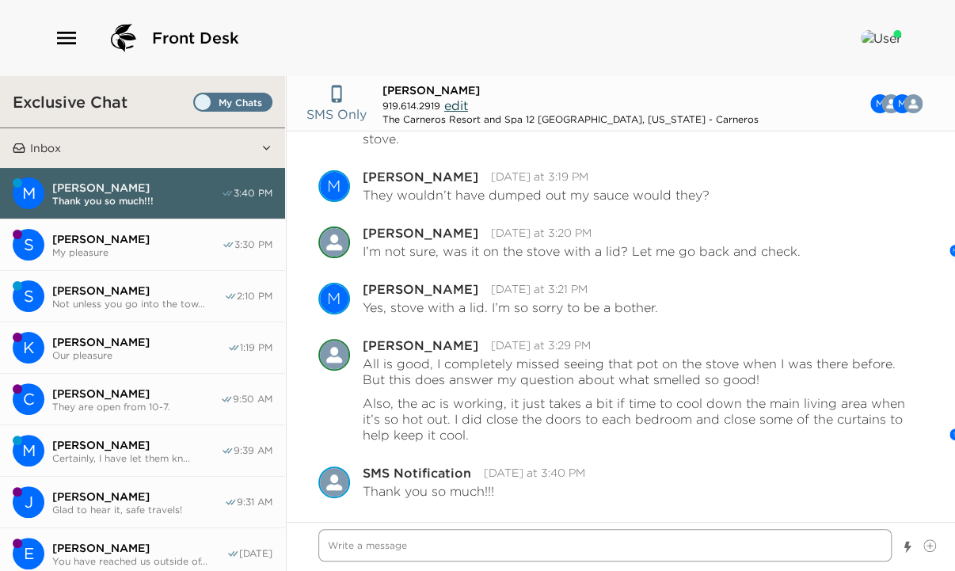
click at [391, 549] on textarea "Write a message" at bounding box center [604, 545] width 573 height 32
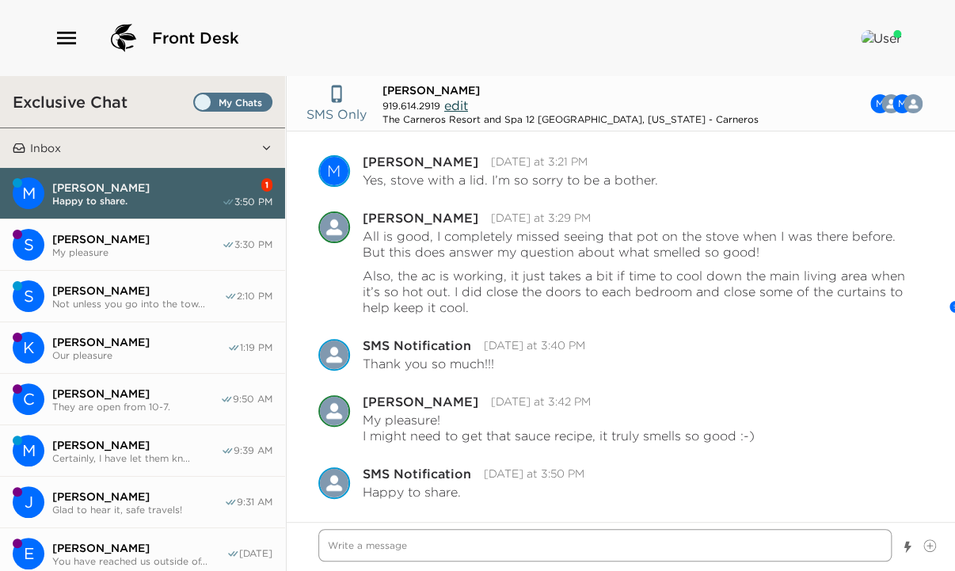
scroll to position [2221, 0]
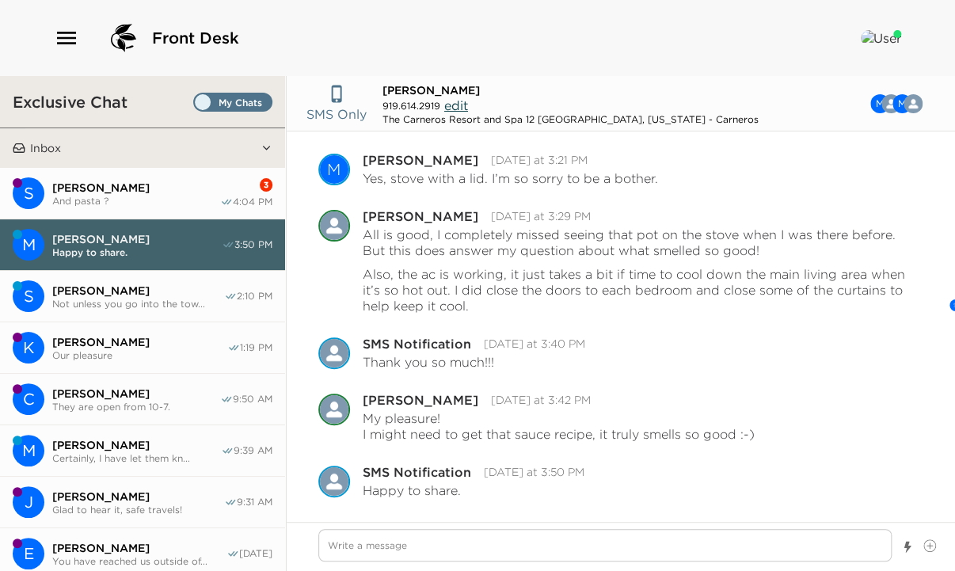
click at [127, 188] on span "Sylvia Owens" at bounding box center [136, 188] width 168 height 14
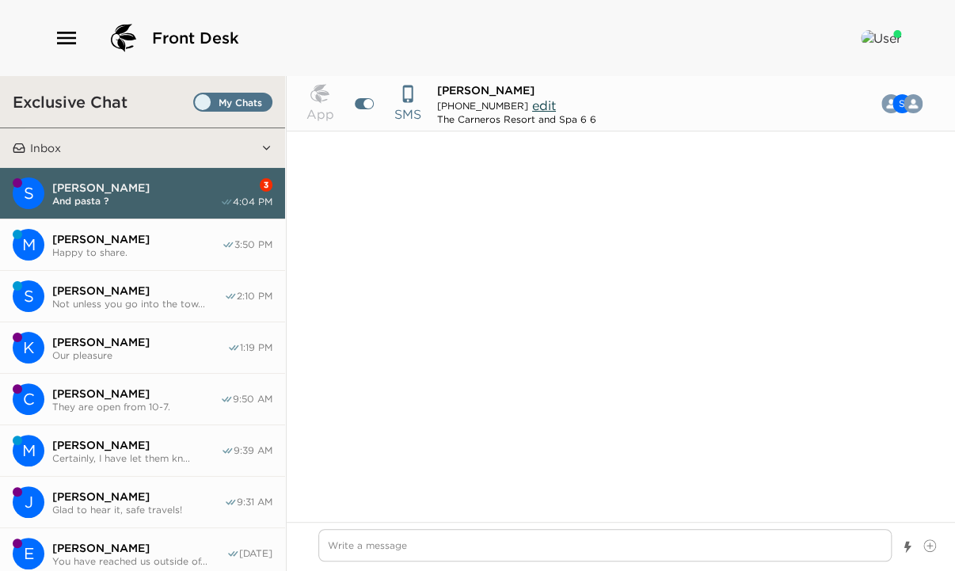
scroll to position [1419, 0]
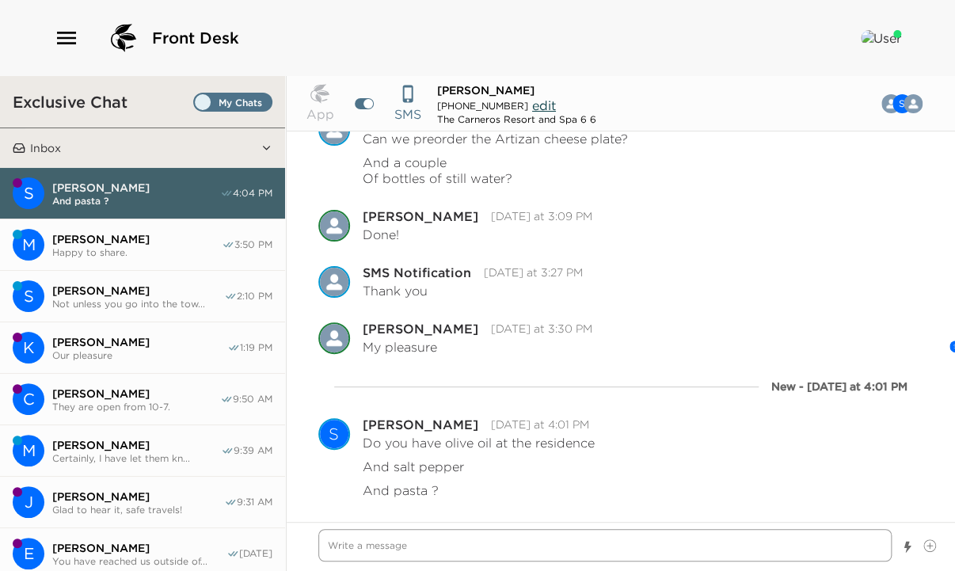
click at [355, 547] on textarea "Write a message" at bounding box center [604, 545] width 573 height 32
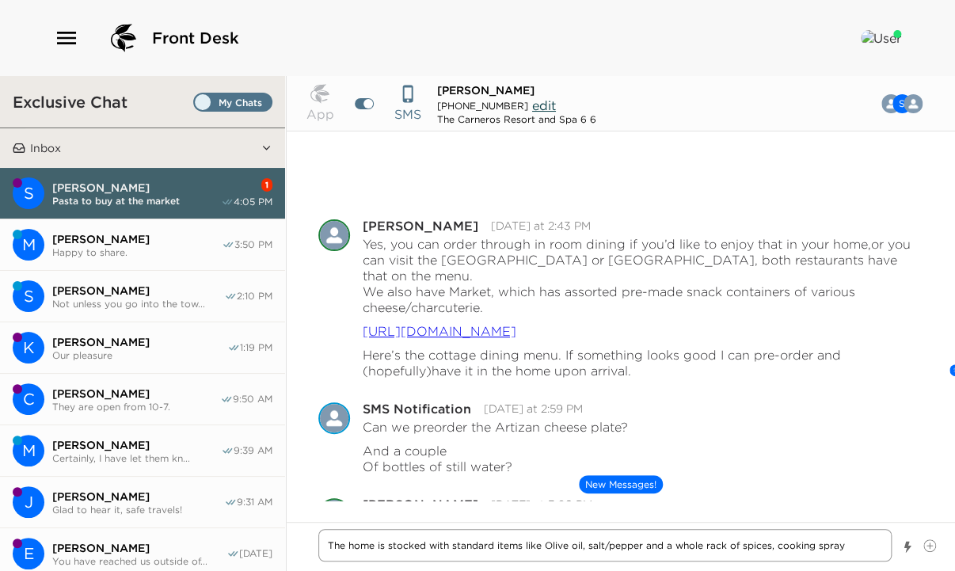
scroll to position [3099, 0]
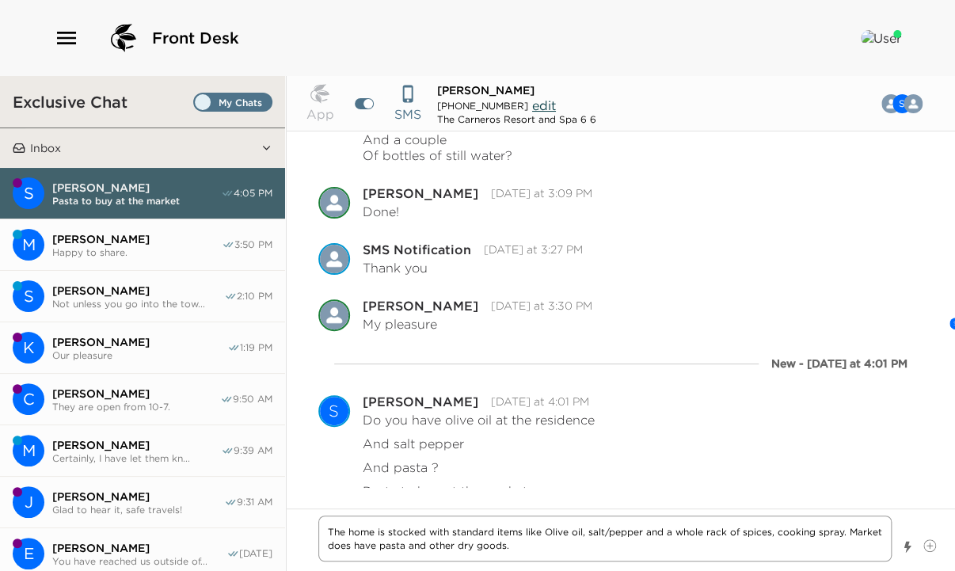
click at [660, 528] on textarea "The home is stocked with standard items like Olive oil, salt/pepper and a whole…" at bounding box center [604, 539] width 573 height 46
click at [513, 547] on textarea "The home is stocked with standard items like Olive oil, salt/pepper, a whole ra…" at bounding box center [604, 539] width 573 height 46
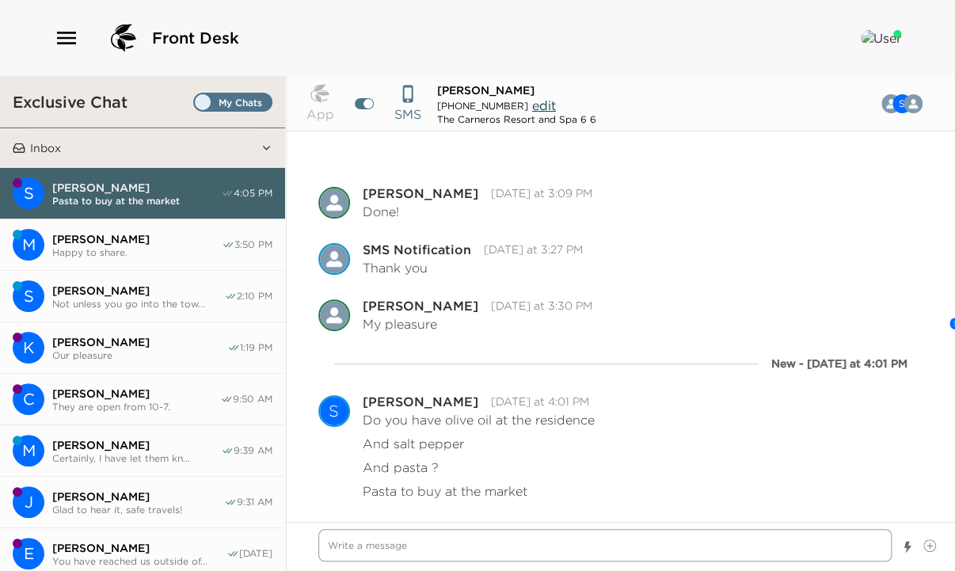
scroll to position [3172, 0]
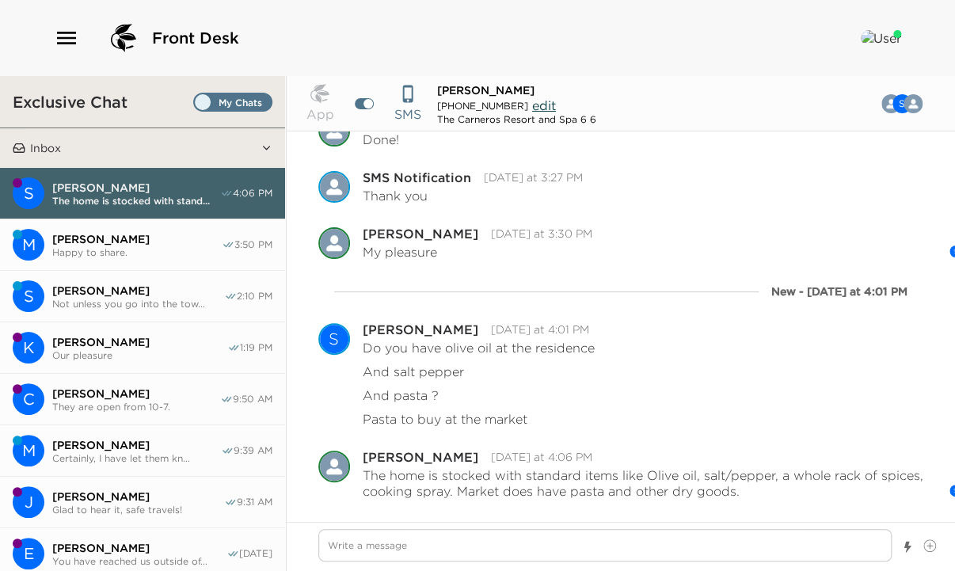
click at [146, 191] on span "Sylvia Owens" at bounding box center [136, 188] width 168 height 14
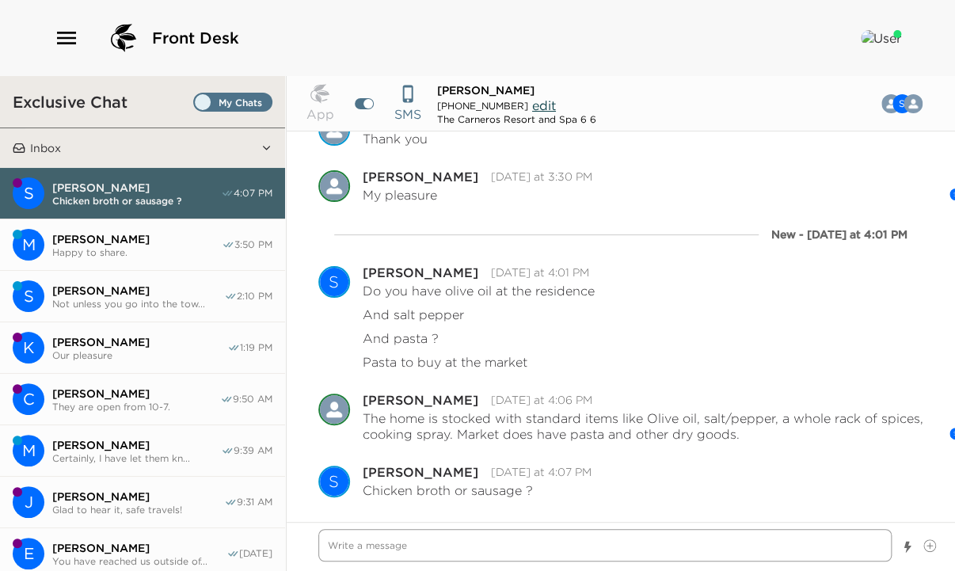
click at [336, 554] on textarea "Write a message" at bounding box center [604, 545] width 573 height 32
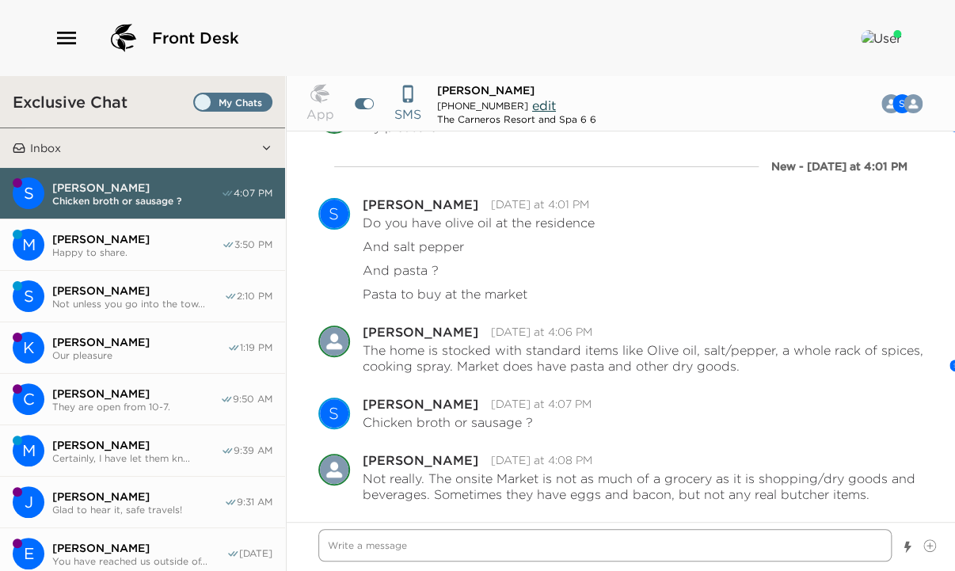
scroll to position [3301, 0]
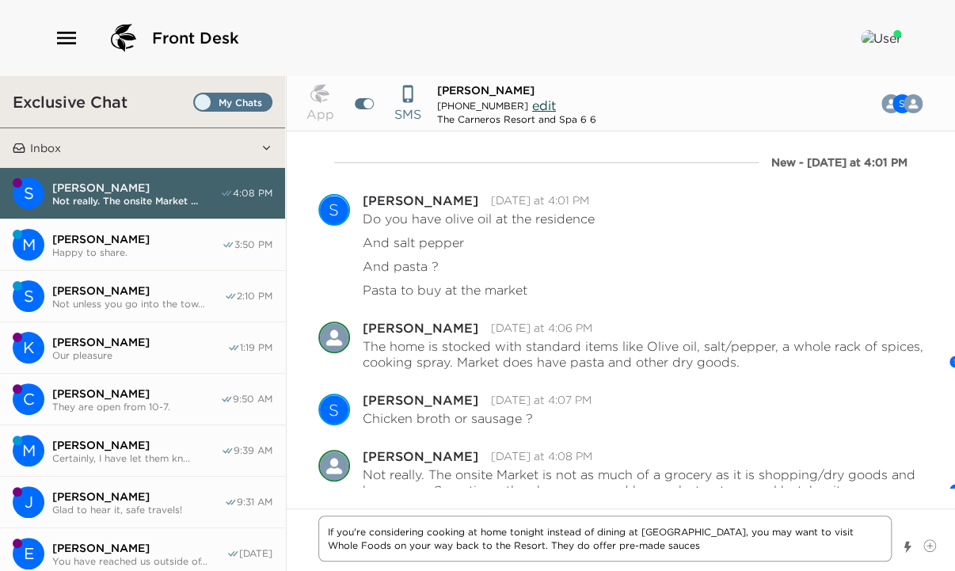
drag, startPoint x: 504, startPoint y: 545, endPoint x: 443, endPoint y: 547, distance: 61.0
click at [443, 547] on textarea "If you're considering cooking at home tonight instead of dining at FARM, you ma…" at bounding box center [604, 539] width 573 height 46
click at [572, 547] on textarea "If you're considering cooking at home tonight instead of dining at FARM, you ma…" at bounding box center [604, 539] width 573 height 46
click at [639, 547] on textarea "If you're considering cooking at home tonight instead of dining at FARM, you ma…" at bounding box center [604, 539] width 573 height 46
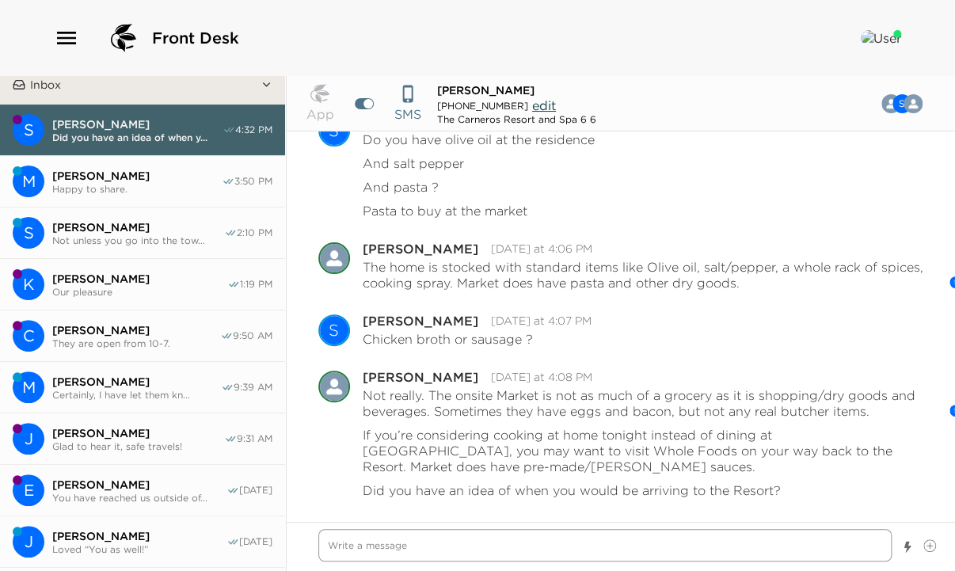
scroll to position [0, 0]
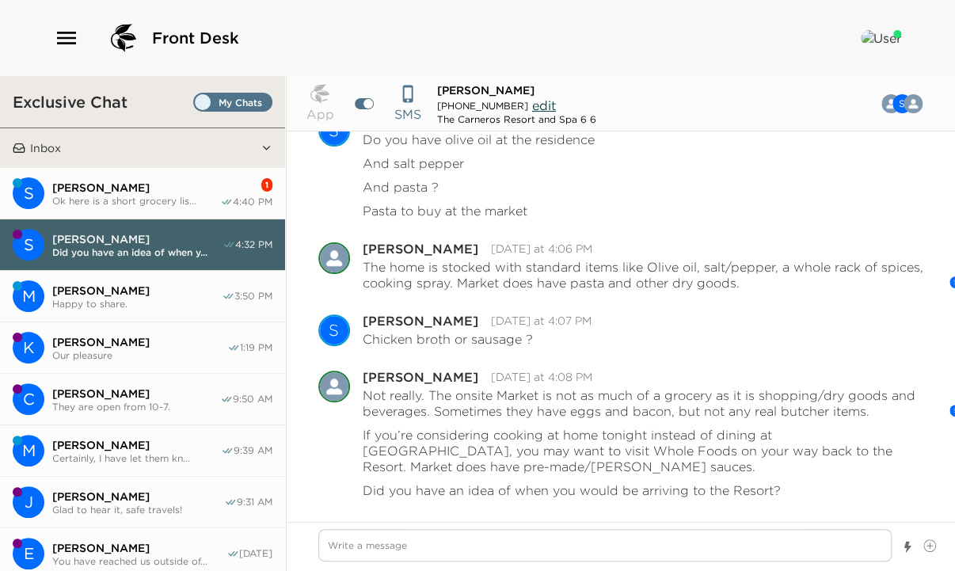
click at [121, 200] on span "Ok here is a short grocery lis..." at bounding box center [136, 201] width 168 height 12
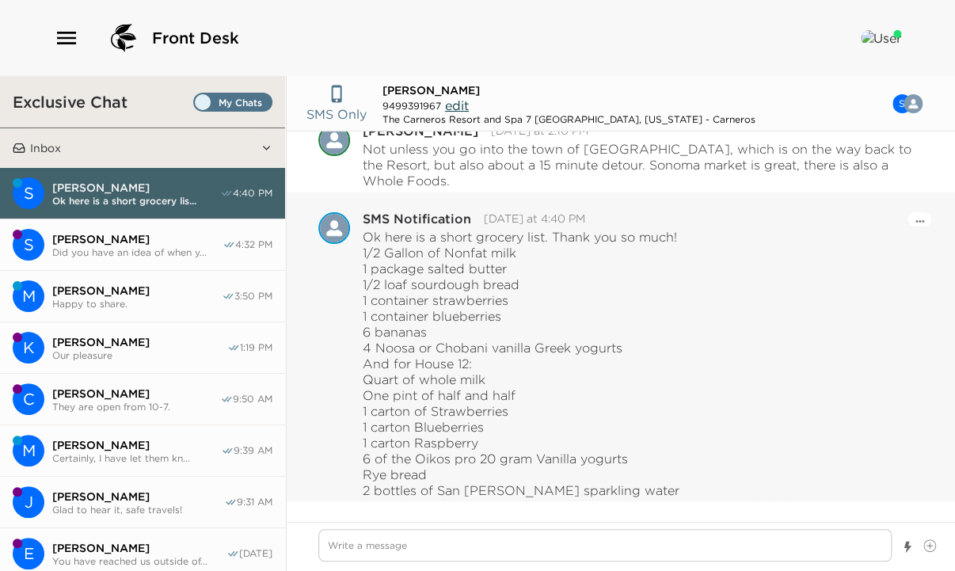
scroll to position [3933, 0]
drag, startPoint x: 364, startPoint y: 221, endPoint x: 822, endPoint y: 489, distance: 530.4
click at [822, 489] on div "Ok here is a short grocery list. Thank you so much! 1/2 Gallon of Nonfat milk 1…" at bounding box center [643, 372] width 561 height 285
copy div "Ok here is a short grocery list. Thank you so much! 1/2 Gallon of Nonfat milk 1…"
click at [692, 372] on p "Quart of whole milk One pint of half and half 1 carton of Strawberries 1 carton…" at bounding box center [578, 443] width 431 height 143
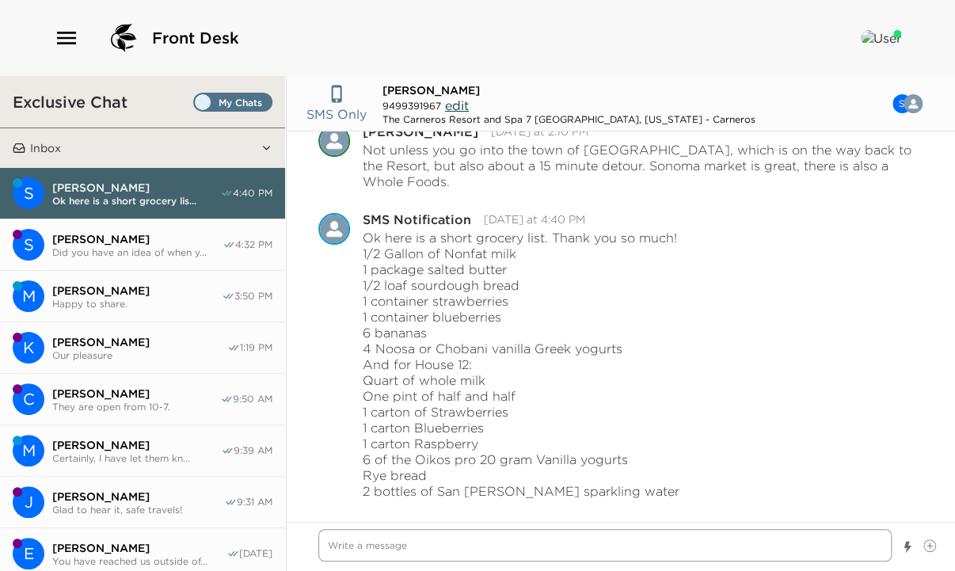
click at [397, 551] on textarea "Write a message" at bounding box center [604, 545] width 573 height 32
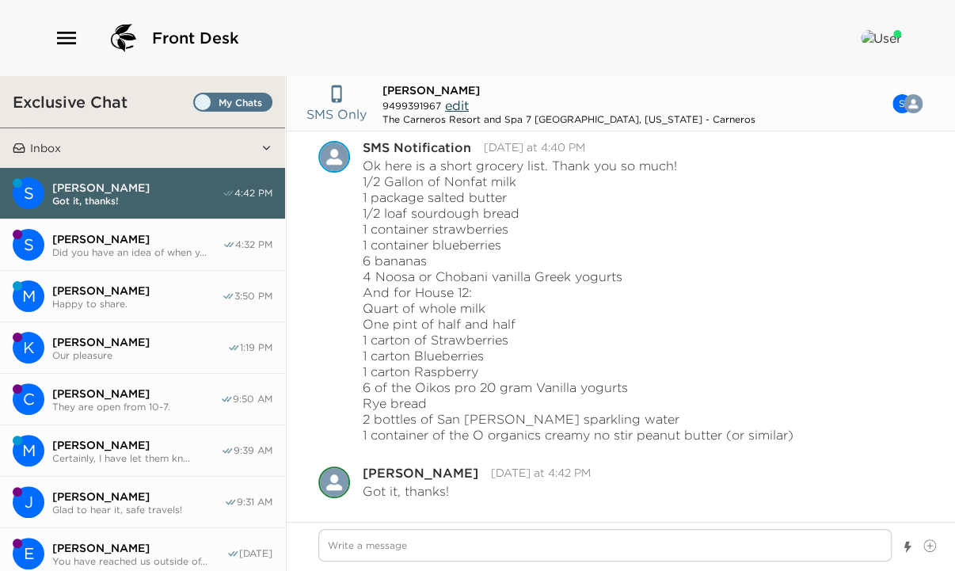
click at [109, 232] on span "Sylvia Owens" at bounding box center [137, 239] width 170 height 14
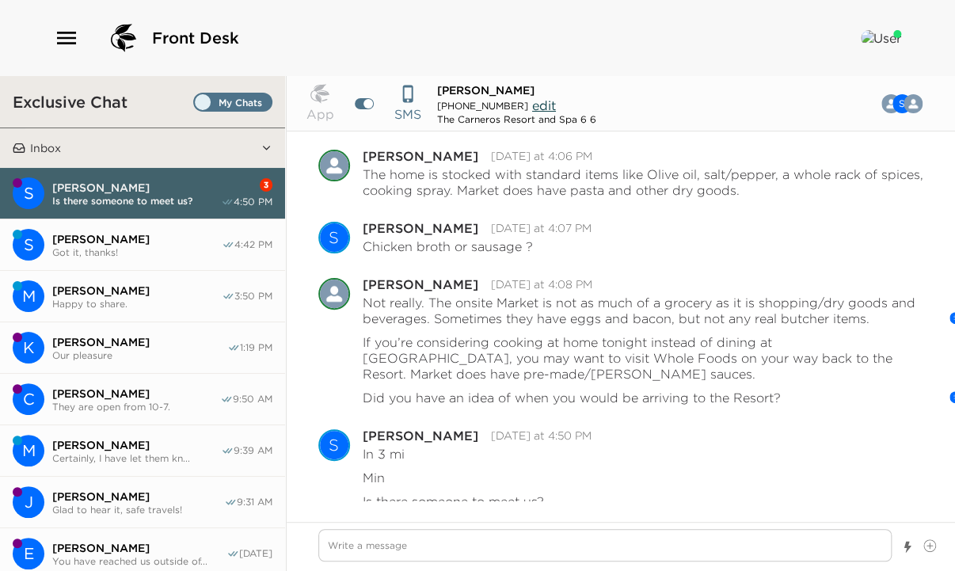
scroll to position [1576, 0]
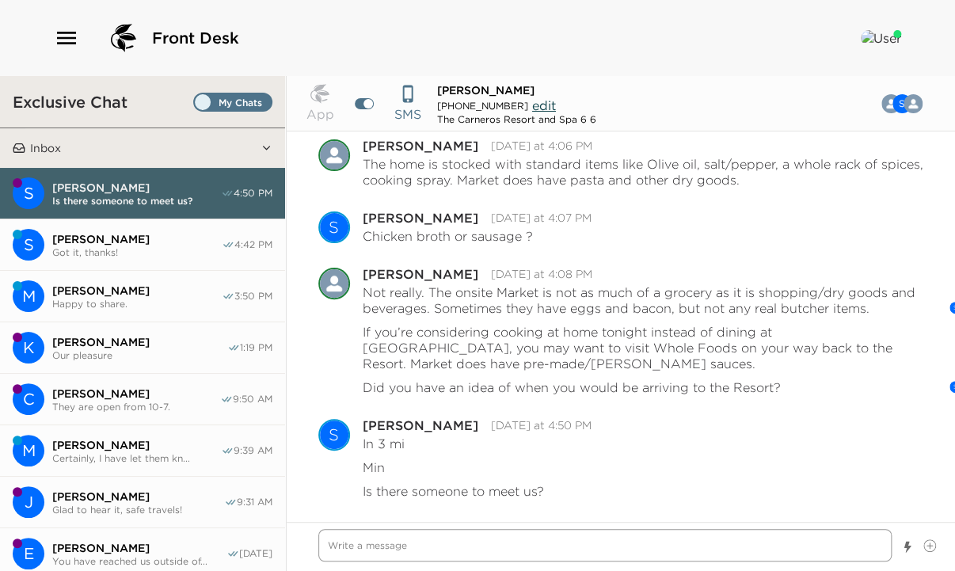
click at [330, 551] on textarea "Write a message" at bounding box center [604, 545] width 573 height 32
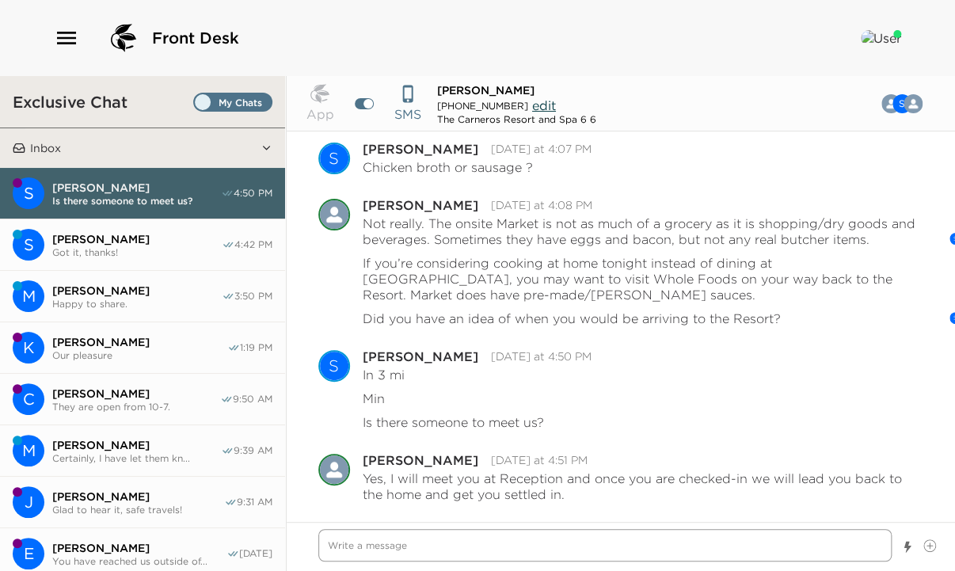
scroll to position [1649, 0]
